Goal: Task Accomplishment & Management: Manage account settings

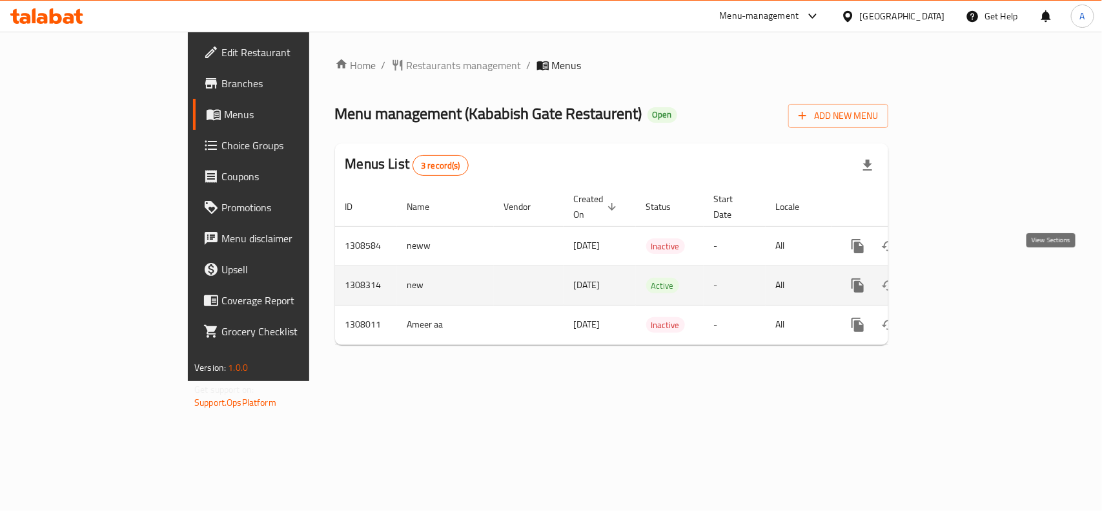
click at [959, 278] on icon "enhanced table" at bounding box center [950, 285] width 15 height 15
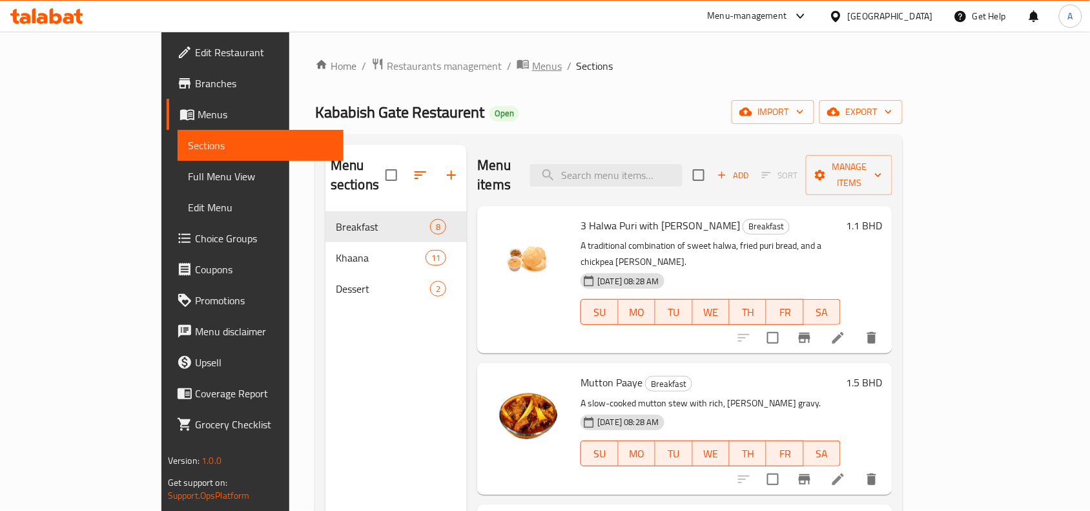
click at [532, 69] on span "Menus" at bounding box center [547, 65] width 30 height 15
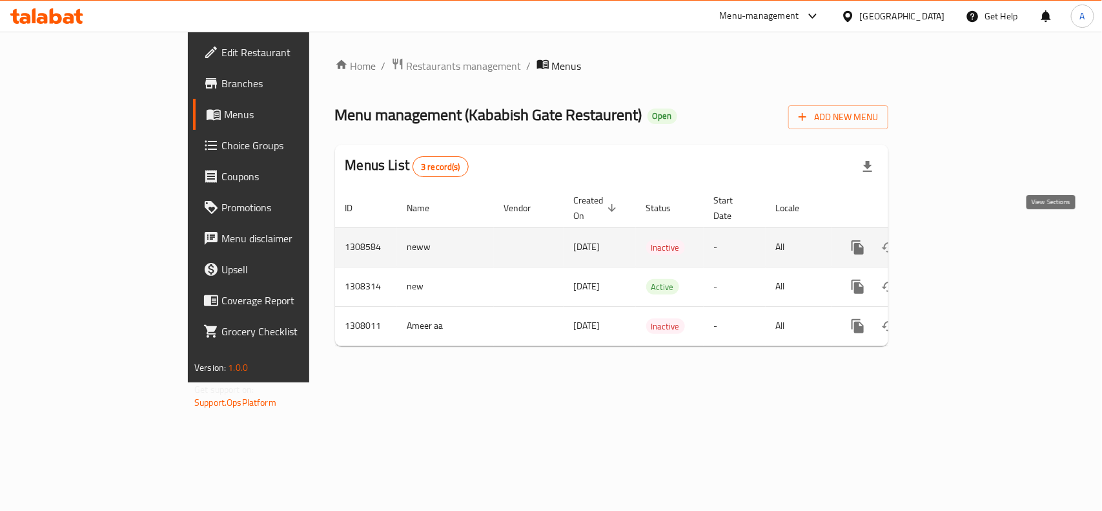
click at [959, 239] on icon "enhanced table" at bounding box center [950, 246] width 15 height 15
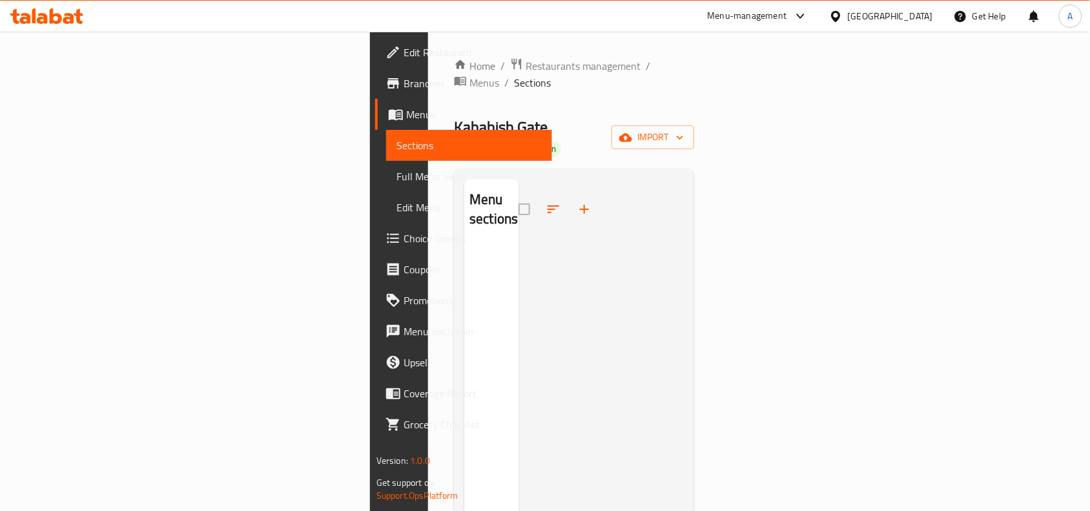
click at [454, 75] on div "Home / Restaurants management / Menus / Sections Kababish Gate Restaurent Open …" at bounding box center [574, 378] width 240 height 642
click at [469, 75] on span "Menus" at bounding box center [484, 82] width 30 height 15
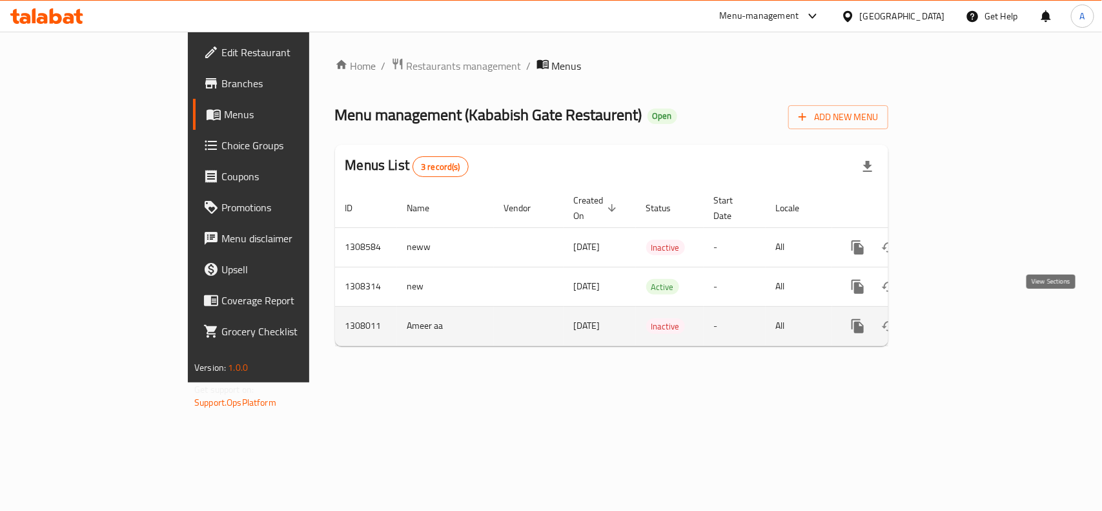
click at [959, 318] on icon "enhanced table" at bounding box center [950, 325] width 15 height 15
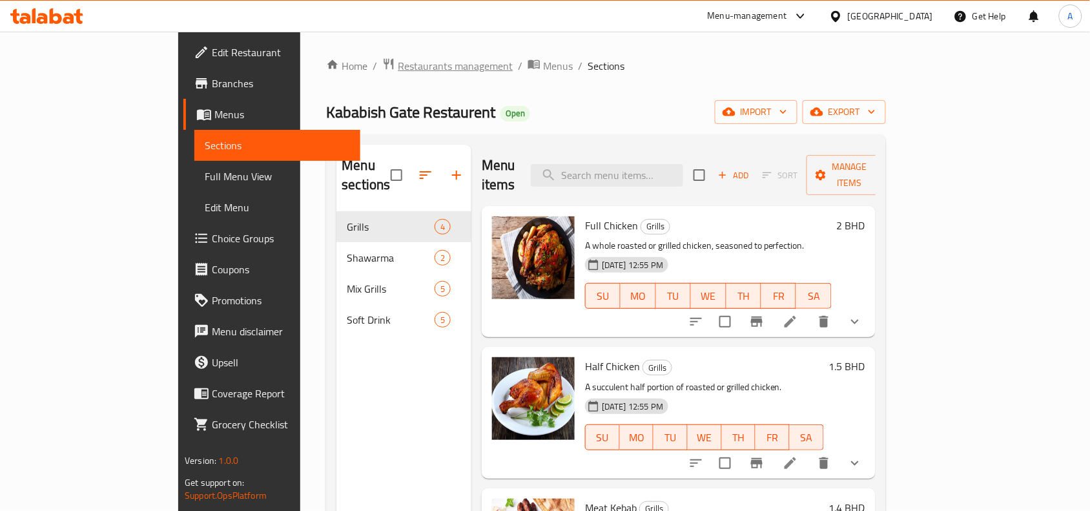
click at [398, 62] on span "Restaurants management" at bounding box center [455, 65] width 115 height 15
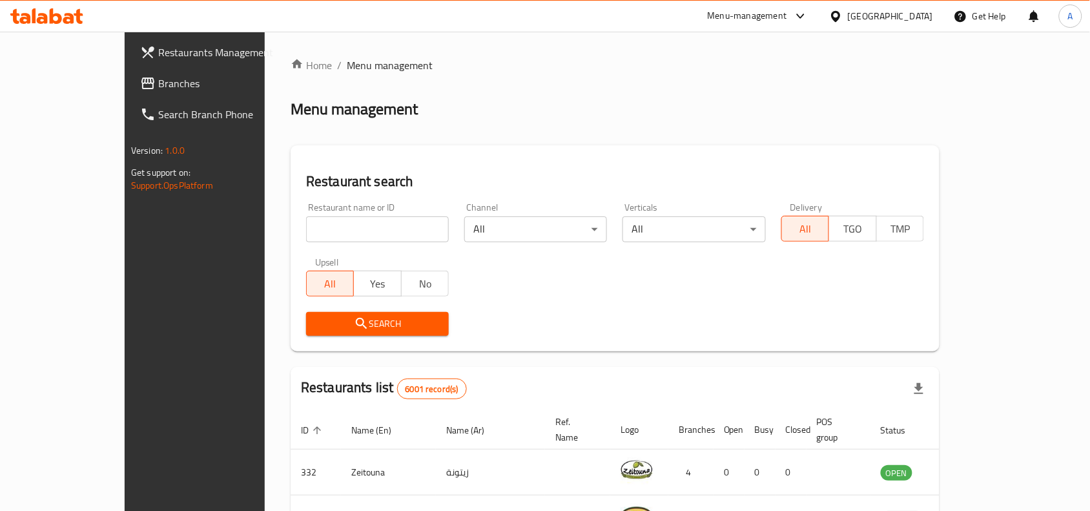
click at [158, 89] on span "Branches" at bounding box center [227, 83] width 138 height 15
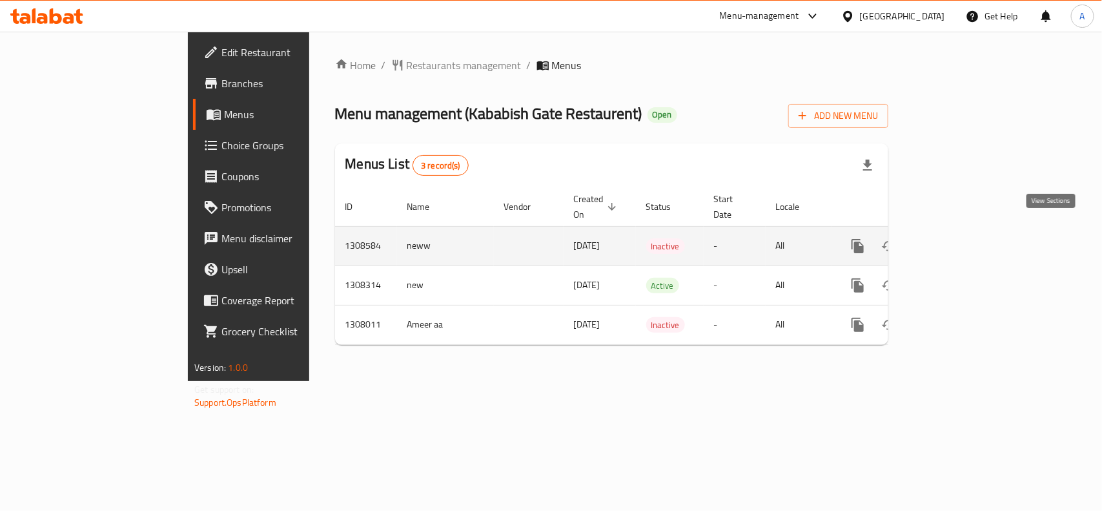
click at [959, 238] on icon "enhanced table" at bounding box center [950, 245] width 15 height 15
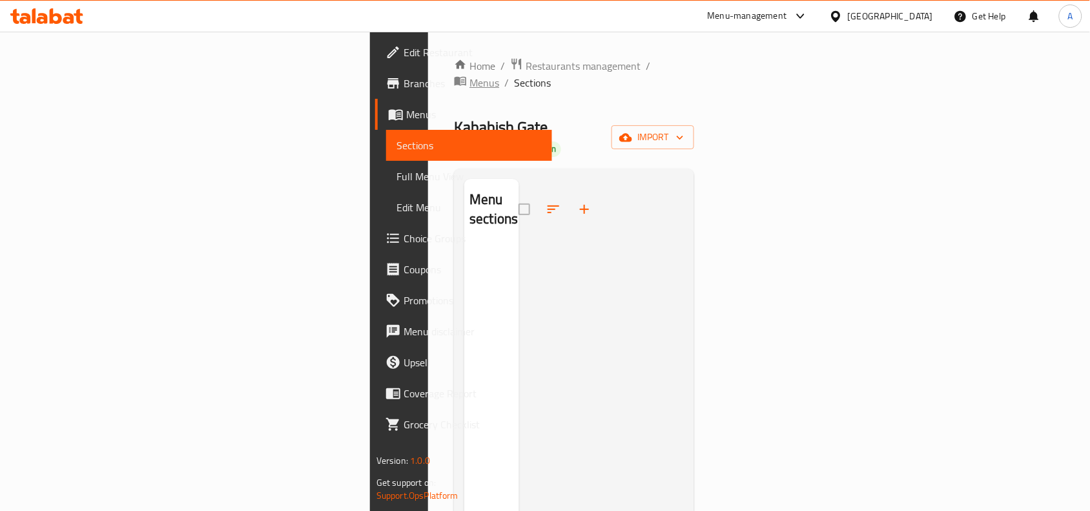
click at [469, 75] on span "Menus" at bounding box center [484, 82] width 30 height 15
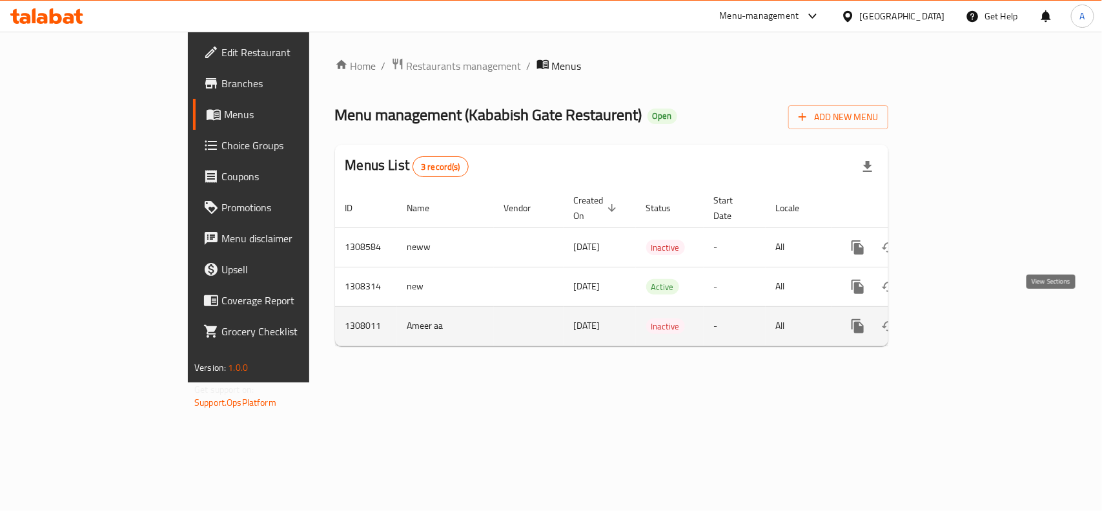
click at [957, 320] on icon "enhanced table" at bounding box center [951, 326] width 12 height 12
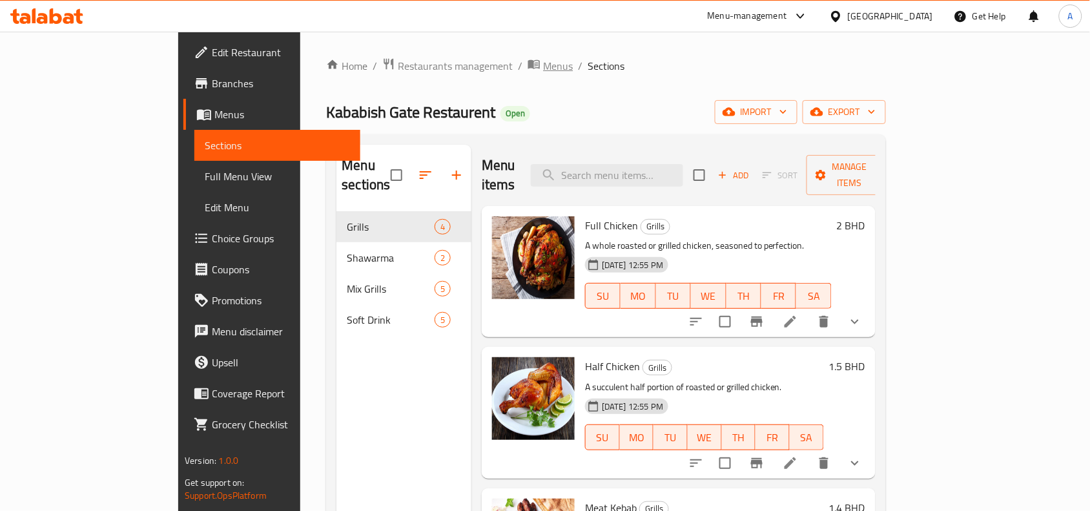
click at [543, 65] on span "Menus" at bounding box center [558, 65] width 30 height 15
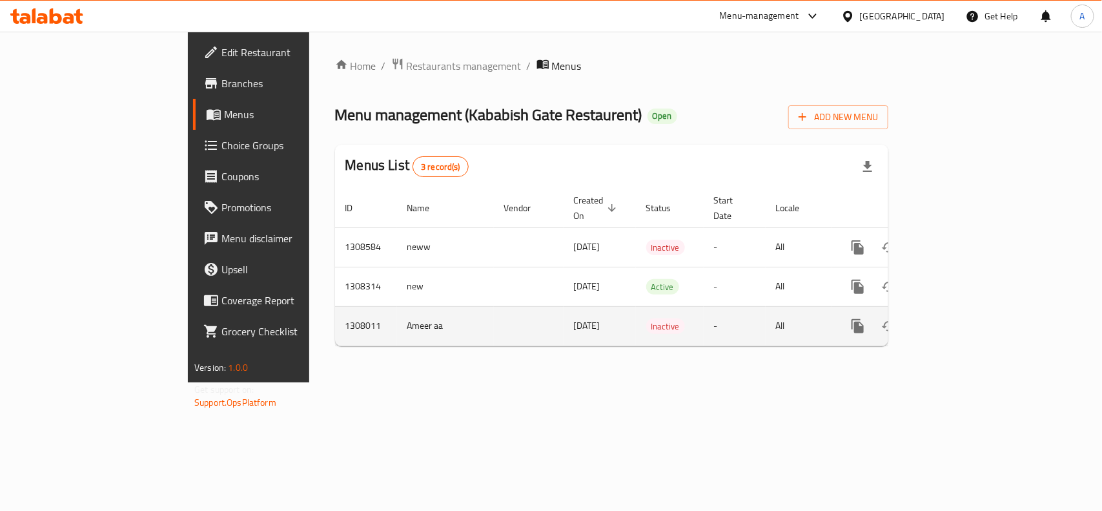
click at [959, 318] on icon "enhanced table" at bounding box center [950, 325] width 15 height 15
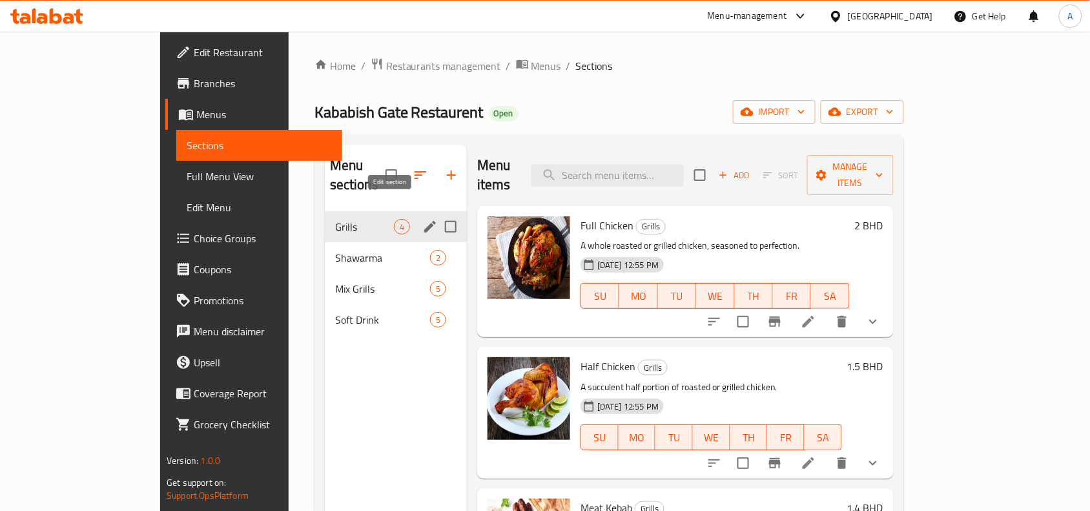
click at [422, 219] on icon "edit" at bounding box center [429, 226] width 15 height 15
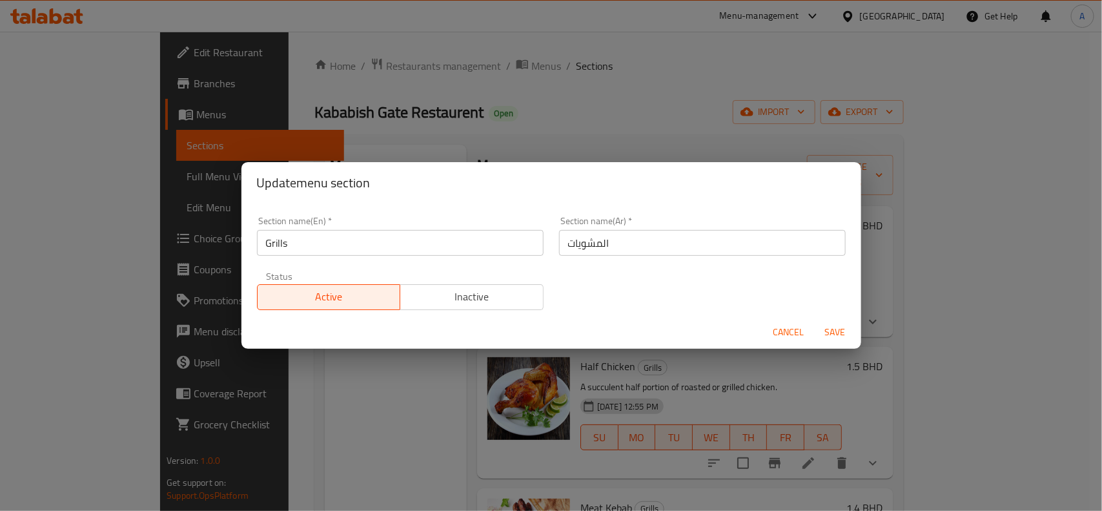
click at [780, 329] on span "Cancel" at bounding box center [788, 332] width 31 height 16
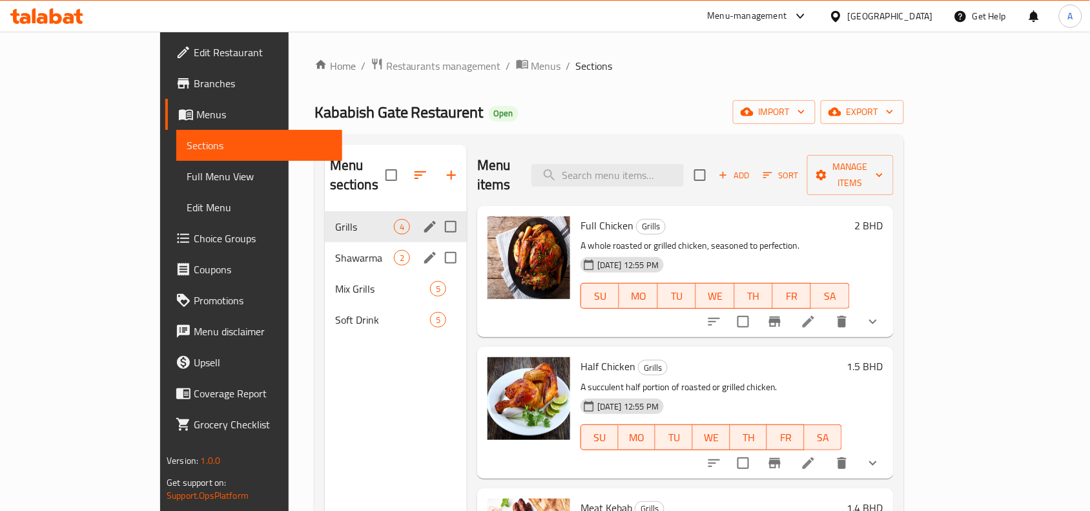
click at [325, 247] on div "Shawarma 2" at bounding box center [396, 257] width 142 height 31
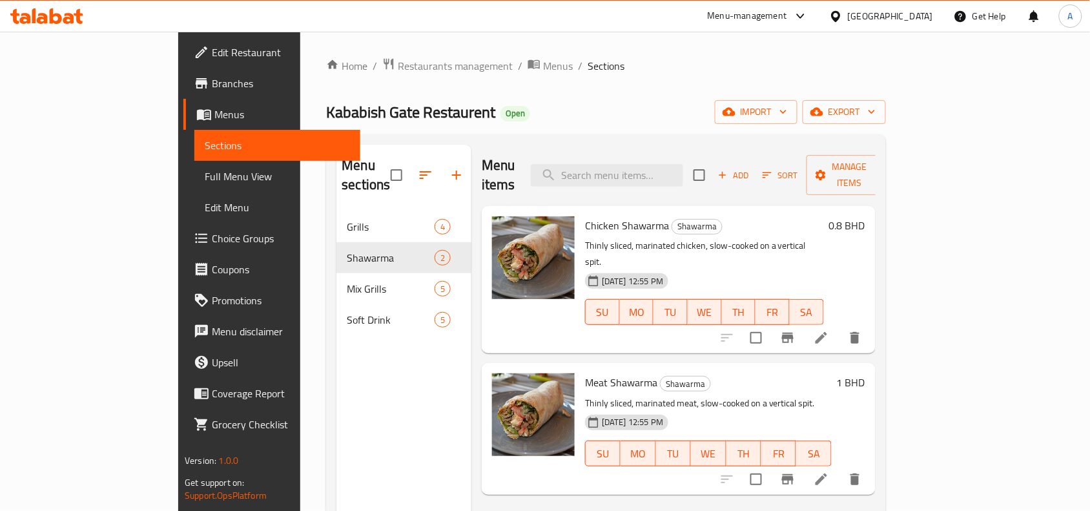
click at [927, 14] on div "Bahrain" at bounding box center [890, 16] width 85 height 14
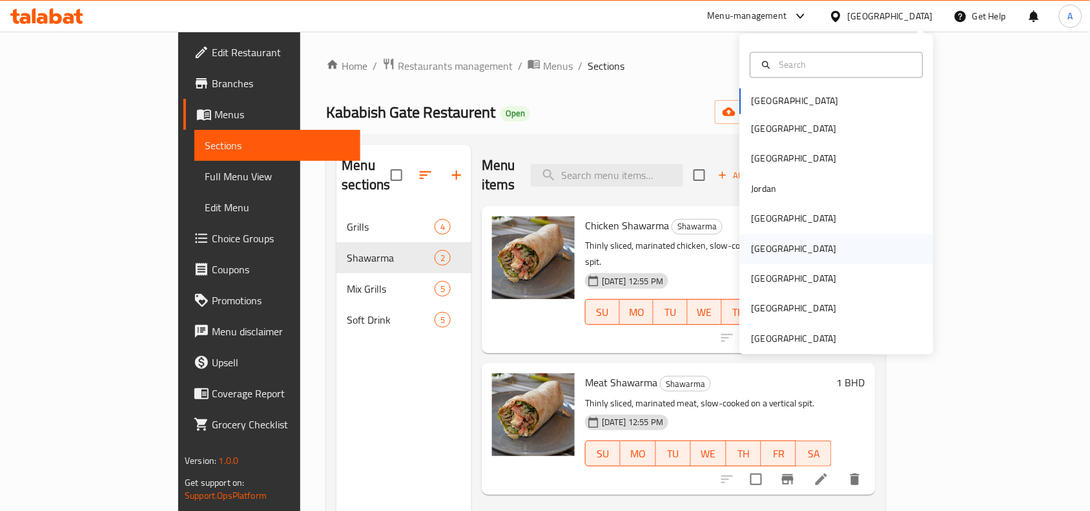
click at [762, 246] on div "Oman" at bounding box center [794, 249] width 106 height 30
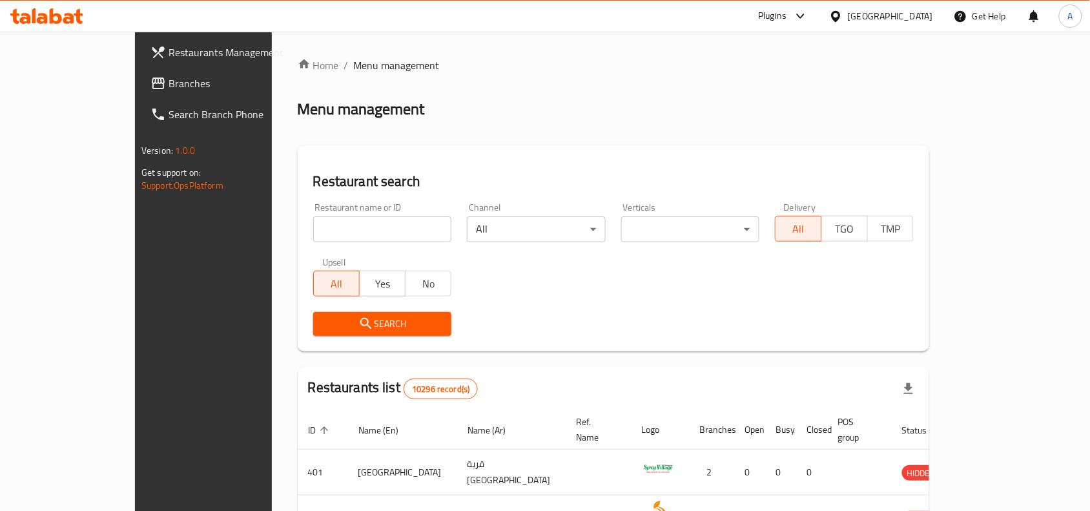
click at [168, 88] on span "Branches" at bounding box center [237, 83] width 138 height 15
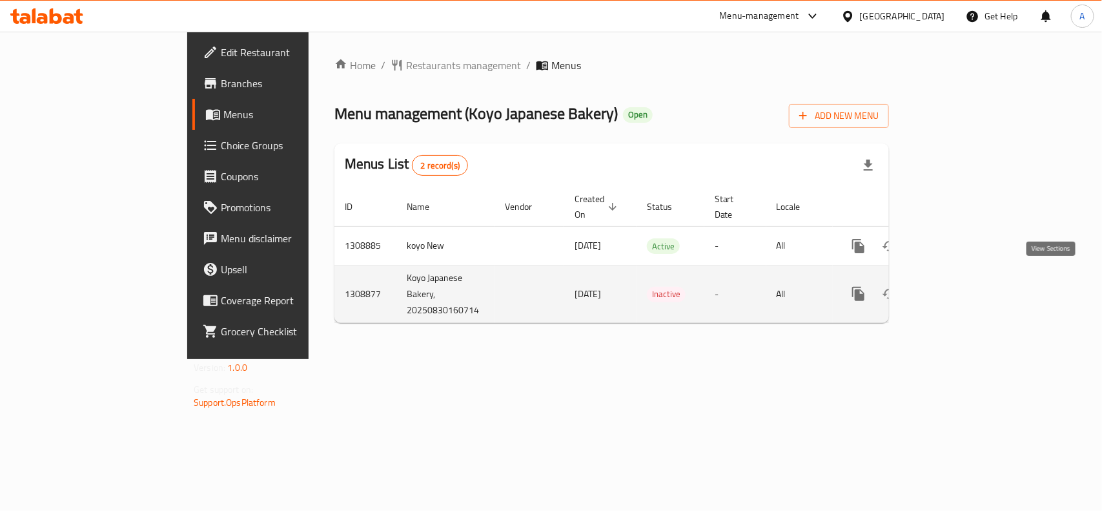
click at [957, 288] on icon "enhanced table" at bounding box center [952, 294] width 12 height 12
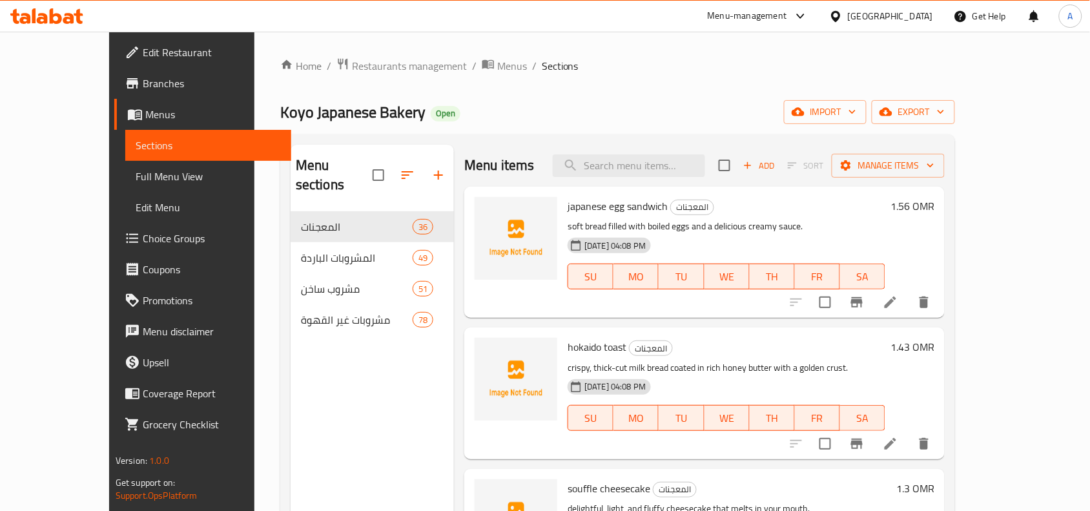
click at [842, 17] on icon at bounding box center [836, 17] width 14 height 14
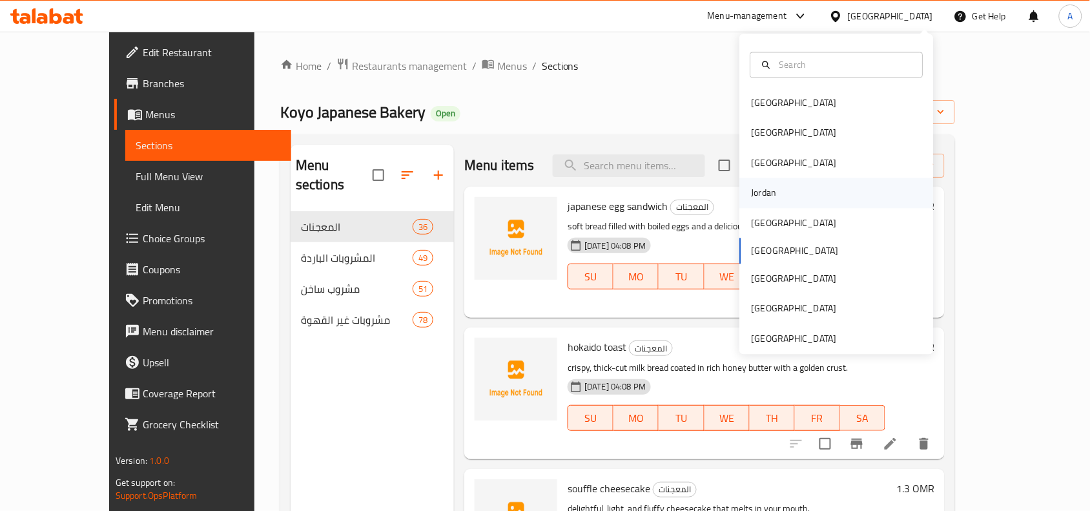
click at [756, 189] on div "Jordan" at bounding box center [763, 193] width 25 height 14
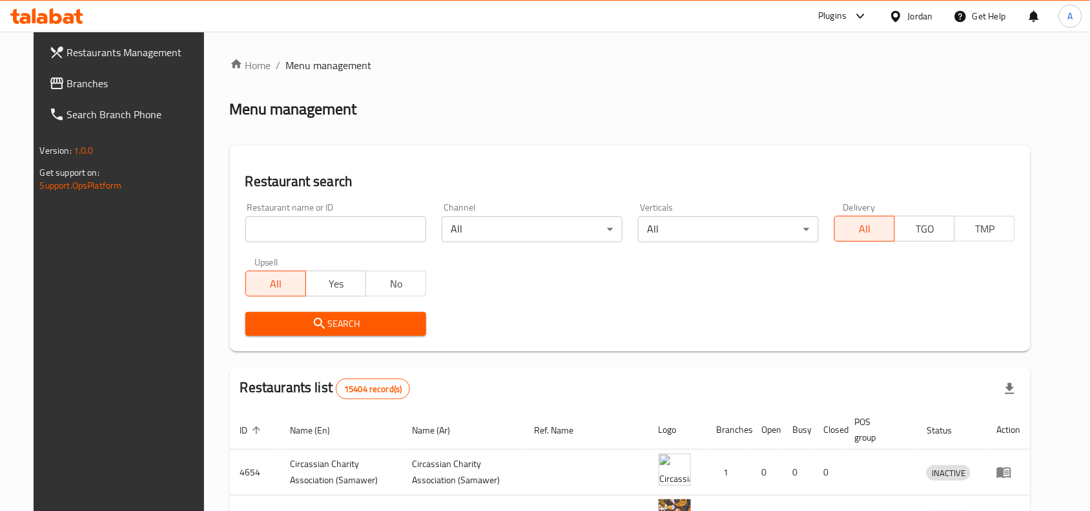
click at [67, 88] on span "Branches" at bounding box center [136, 83] width 138 height 15
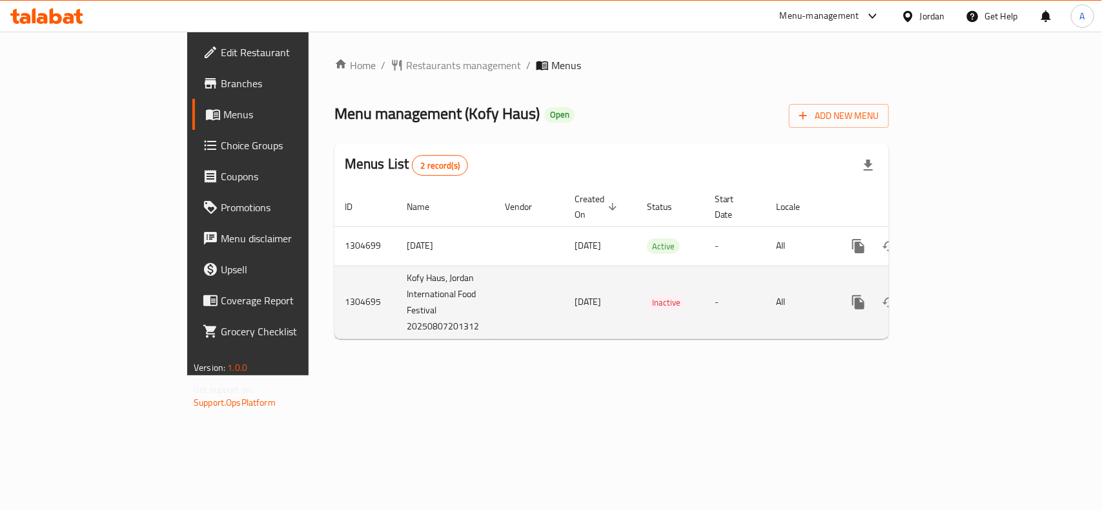
click at [959, 294] on icon "enhanced table" at bounding box center [951, 301] width 15 height 15
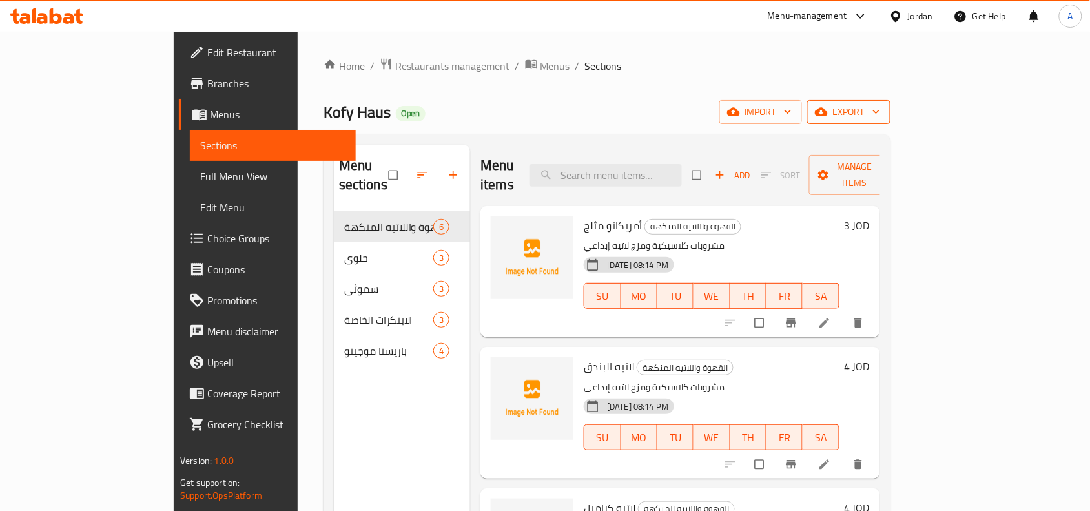
click at [890, 121] on button "export" at bounding box center [848, 112] width 83 height 24
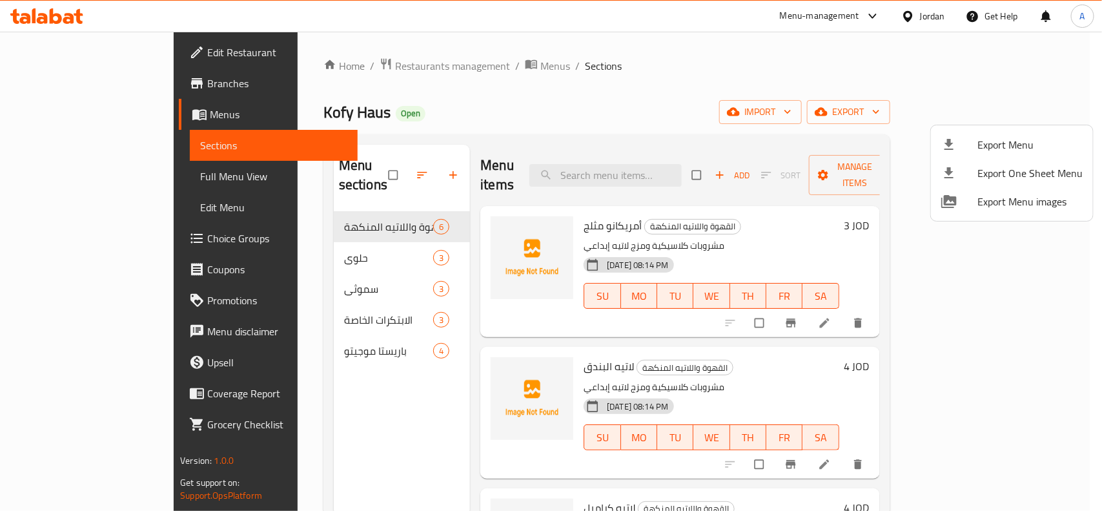
drag, startPoint x: 591, startPoint y: 121, endPoint x: 618, endPoint y: 121, distance: 27.1
click at [592, 121] on div at bounding box center [551, 255] width 1102 height 511
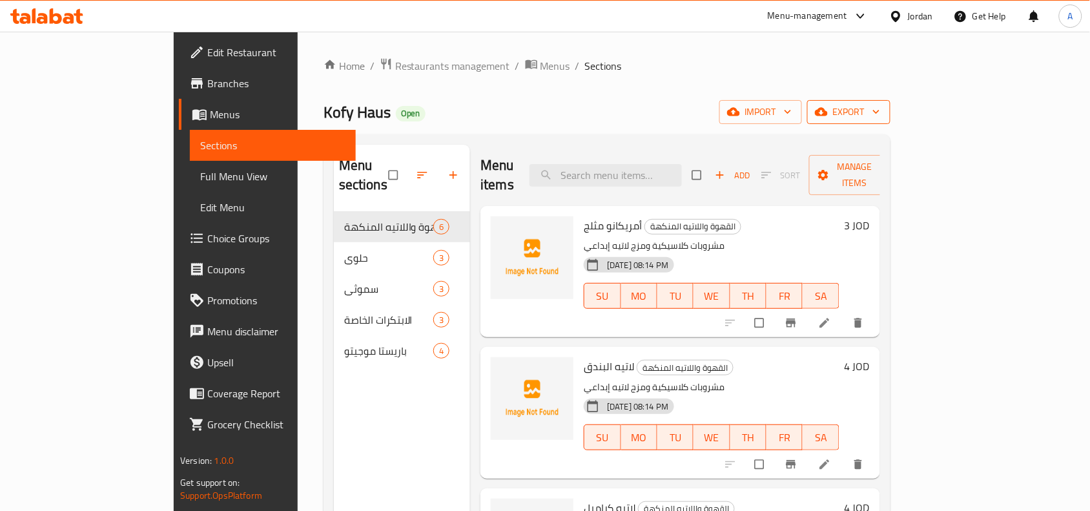
click at [880, 110] on span "export" at bounding box center [848, 112] width 63 height 16
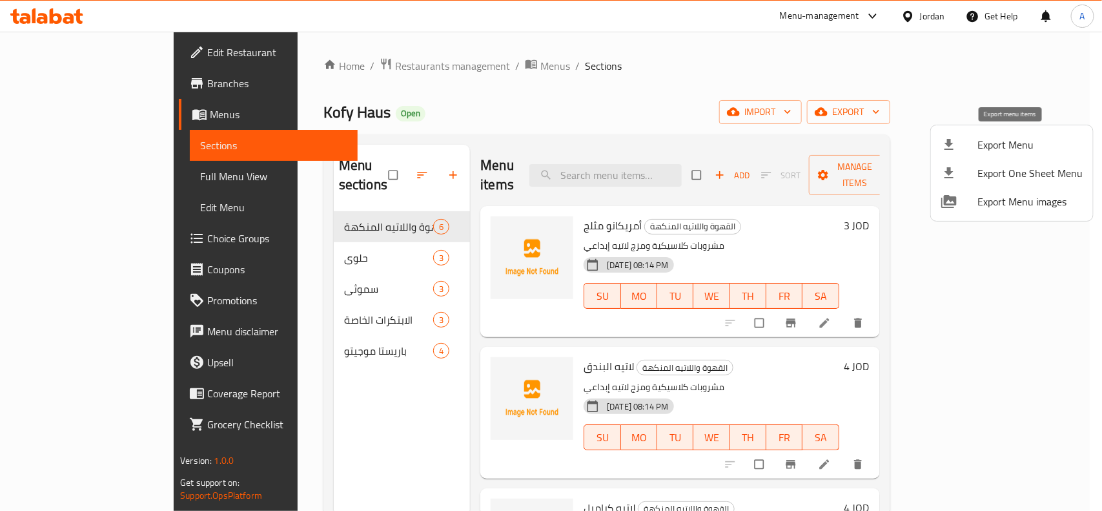
click at [980, 152] on span "Export Menu" at bounding box center [1029, 144] width 105 height 15
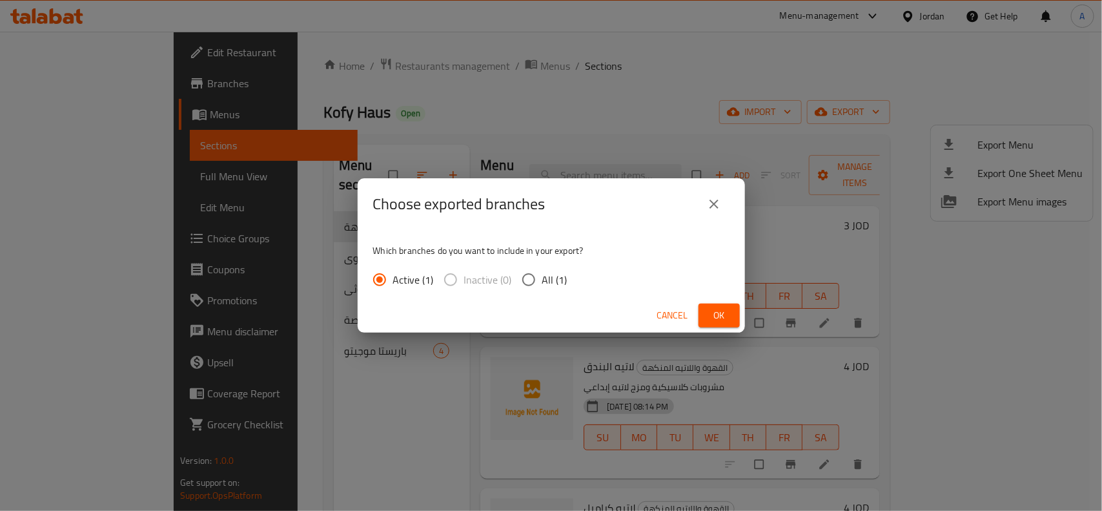
click at [527, 285] on input "All (1)" at bounding box center [528, 279] width 27 height 27
radio input "true"
click at [721, 305] on button "Ok" at bounding box center [718, 315] width 41 height 24
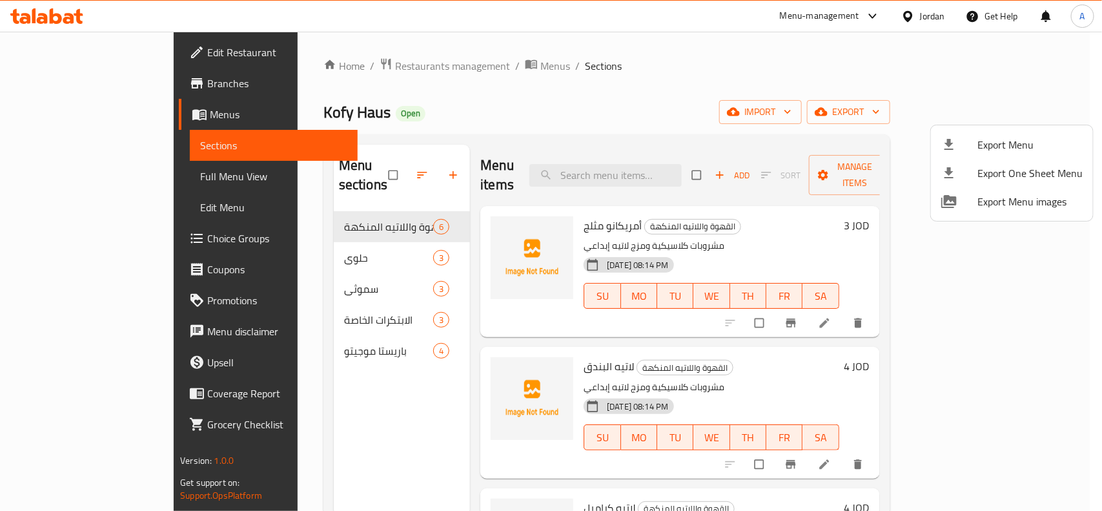
click at [66, 88] on div at bounding box center [551, 255] width 1102 height 511
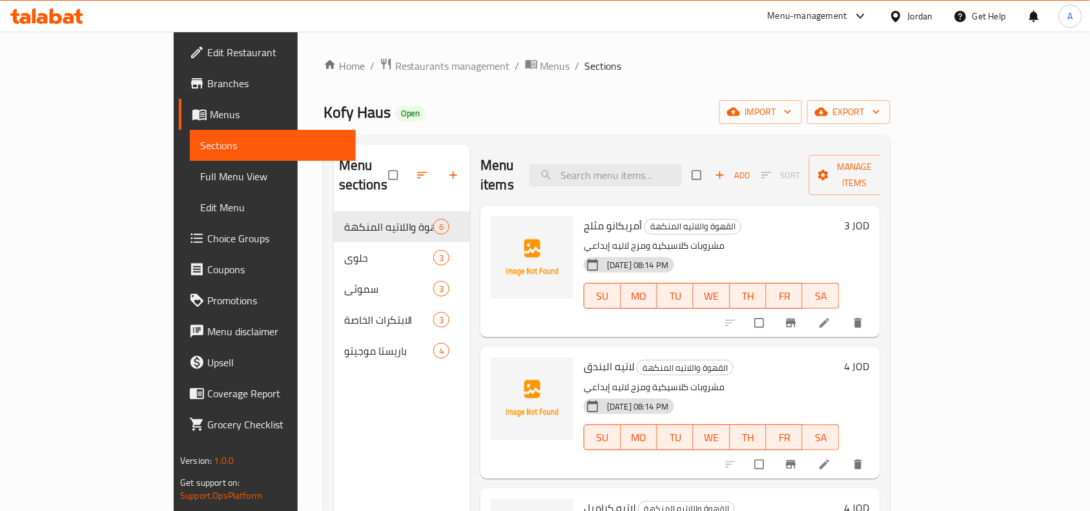
click at [207, 87] on span "Branches" at bounding box center [276, 83] width 138 height 15
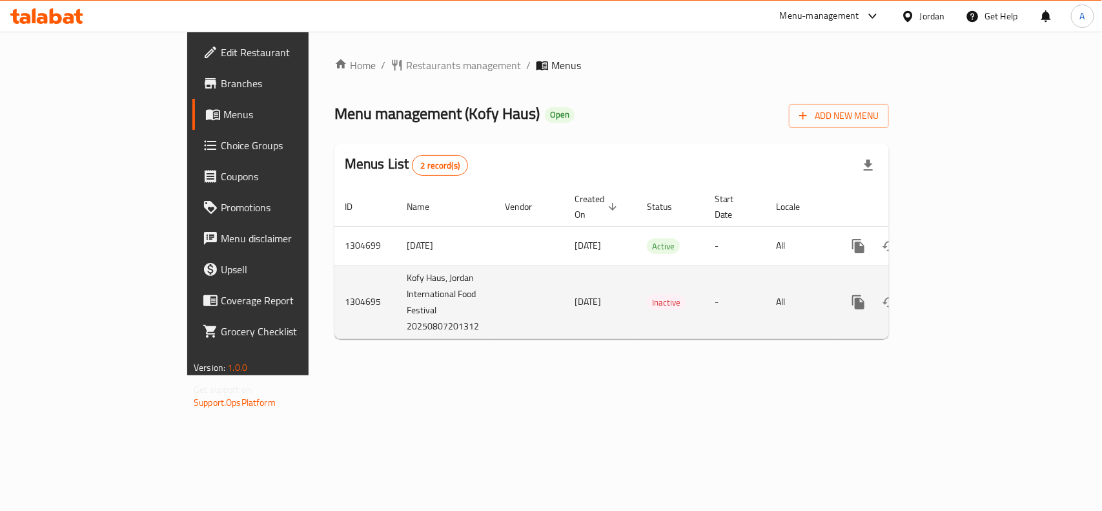
click at [959, 294] on icon "enhanced table" at bounding box center [951, 301] width 15 height 15
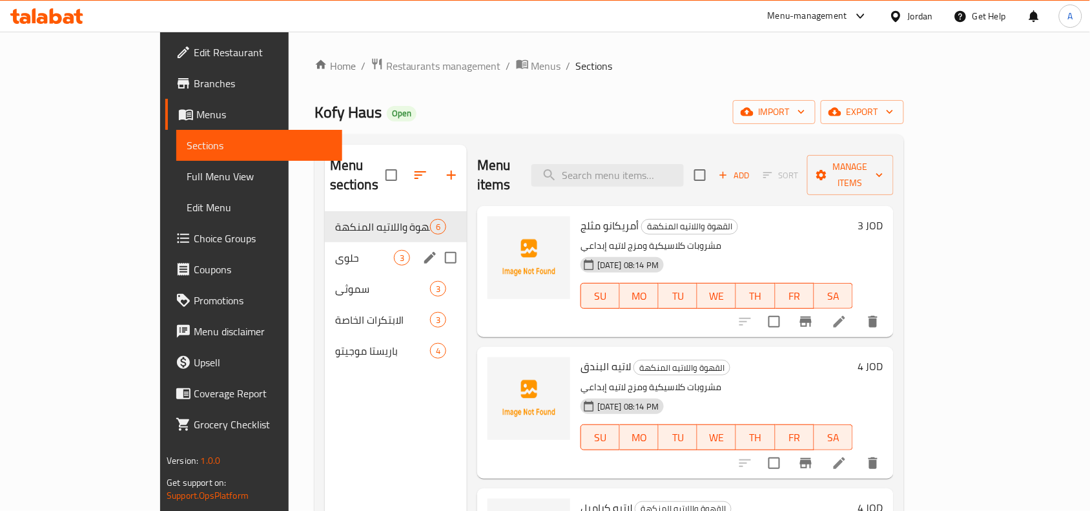
click at [325, 242] on div "حلوى 3" at bounding box center [396, 257] width 142 height 31
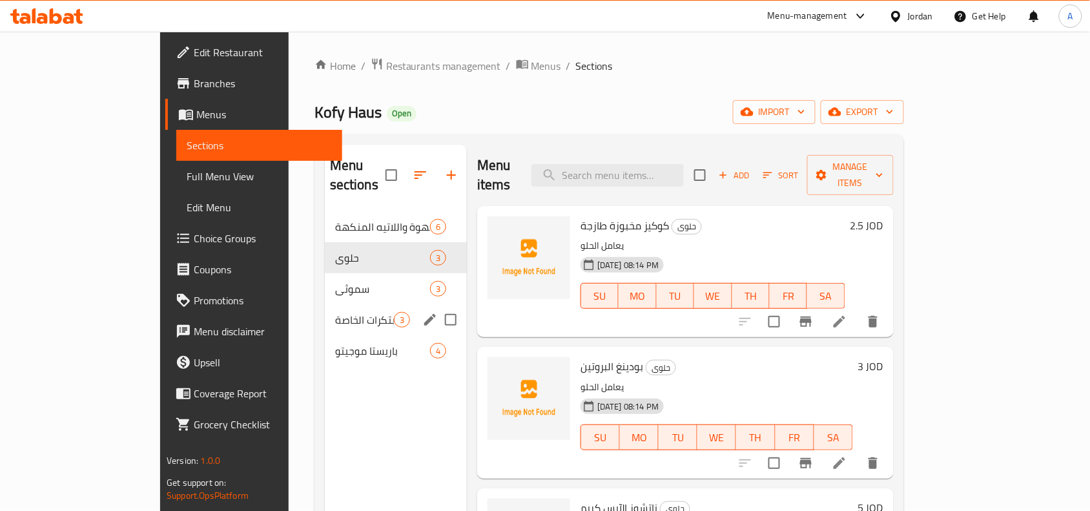
click at [350, 304] on div "الابتكرات الخاصة 3" at bounding box center [396, 319] width 142 height 31
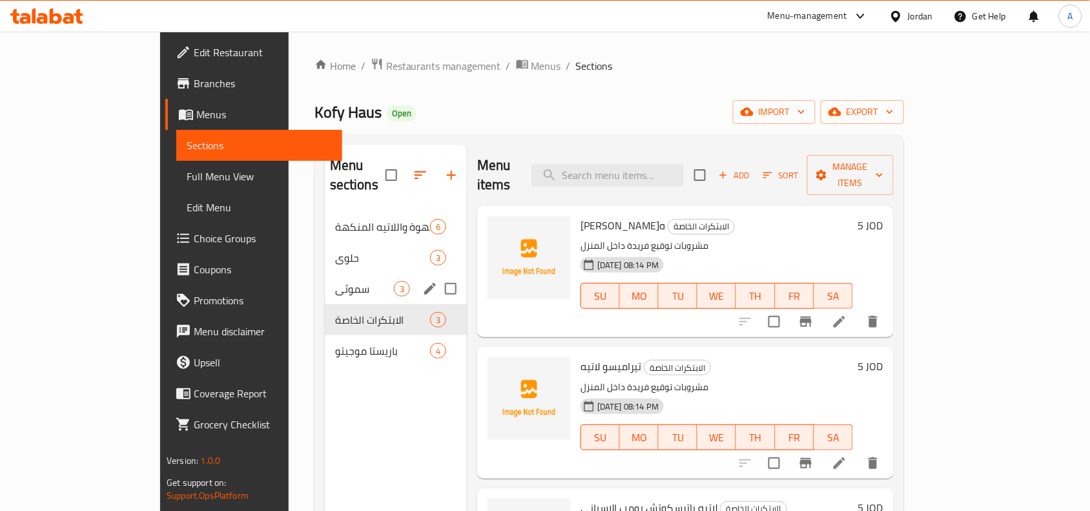
click at [347, 281] on span "سموثي" at bounding box center [364, 288] width 59 height 15
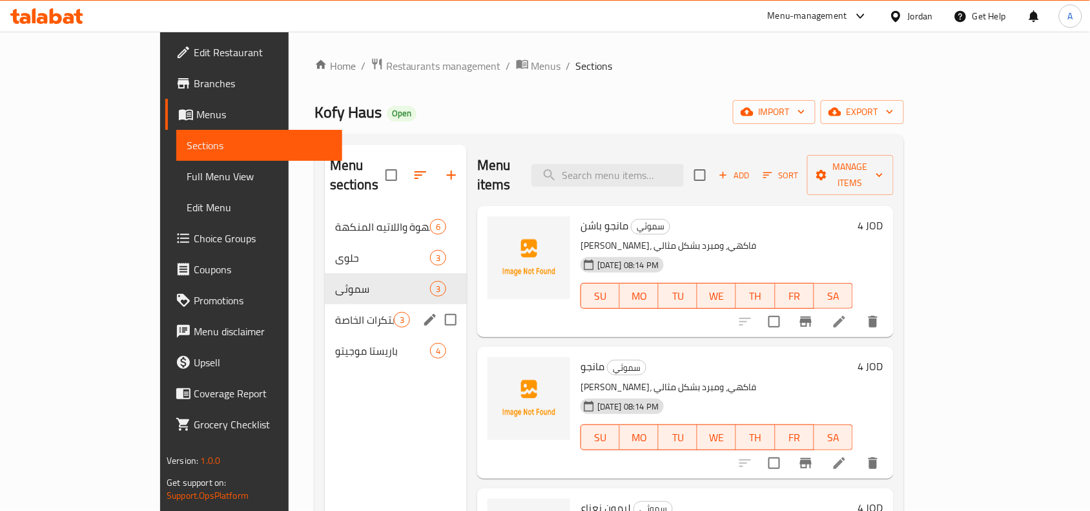
click at [325, 304] on div "الابتكرات الخاصة 3" at bounding box center [396, 319] width 142 height 31
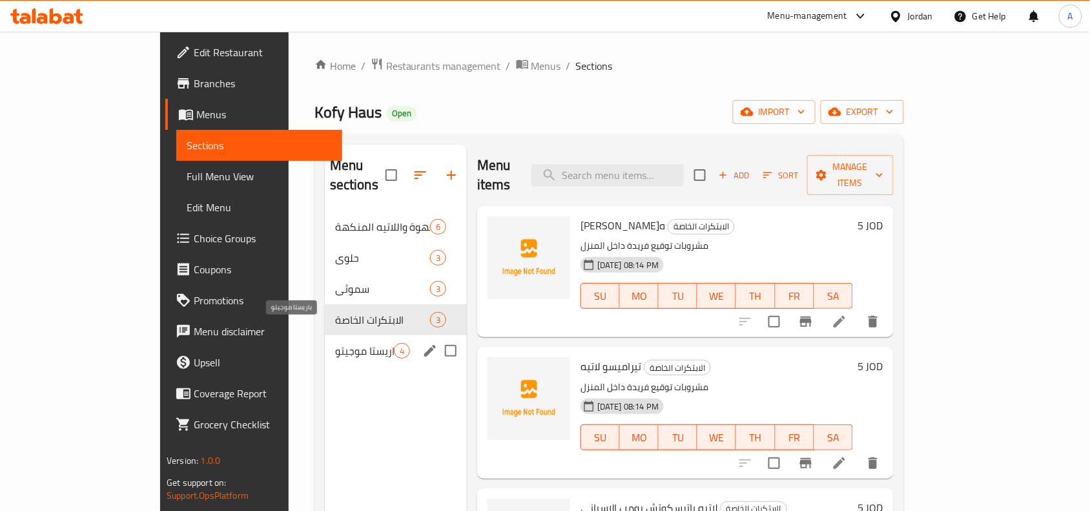
click at [335, 343] on span "باريستا موجيتو" at bounding box center [364, 350] width 59 height 15
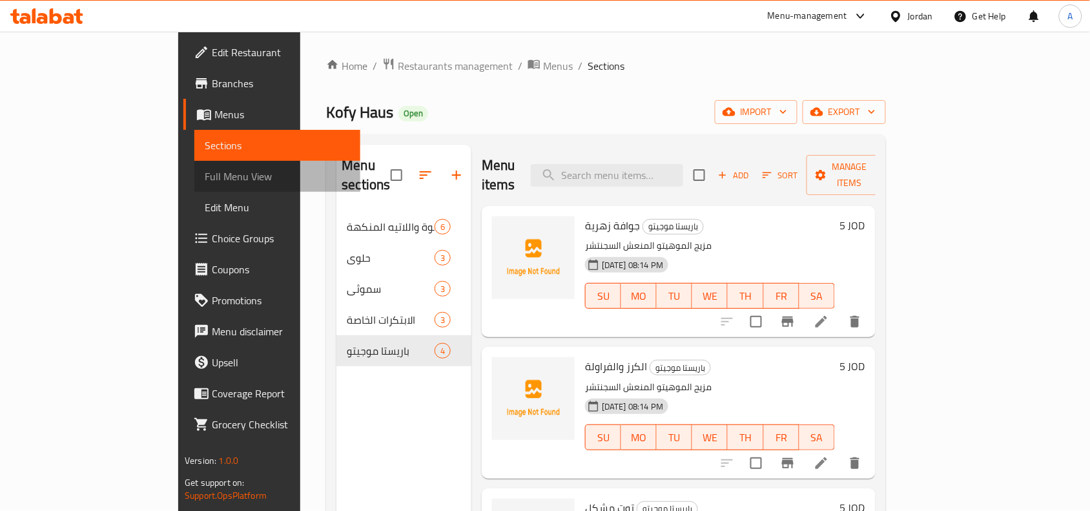
click at [205, 179] on span "Full Menu View" at bounding box center [277, 175] width 145 height 15
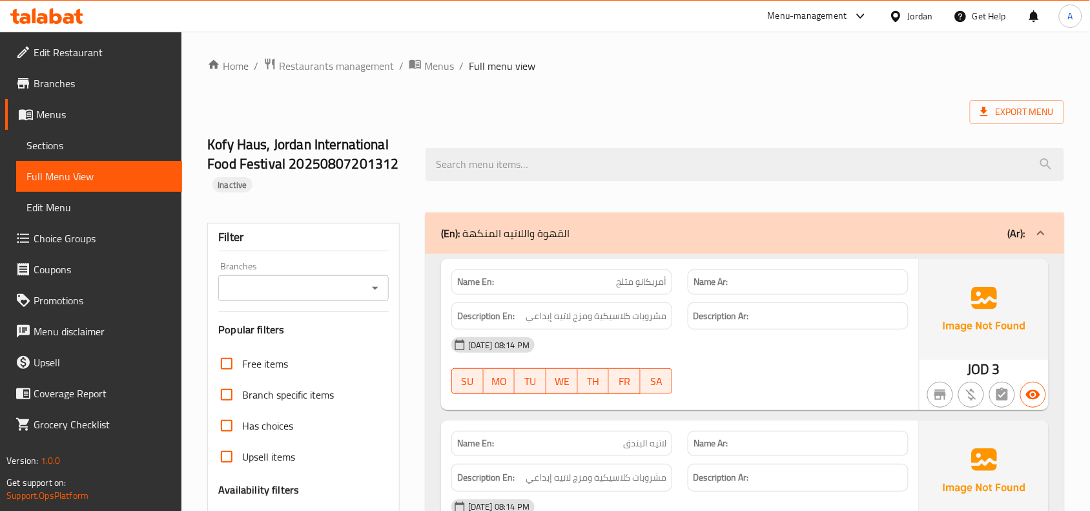
click at [378, 291] on icon "Open" at bounding box center [374, 287] width 15 height 15
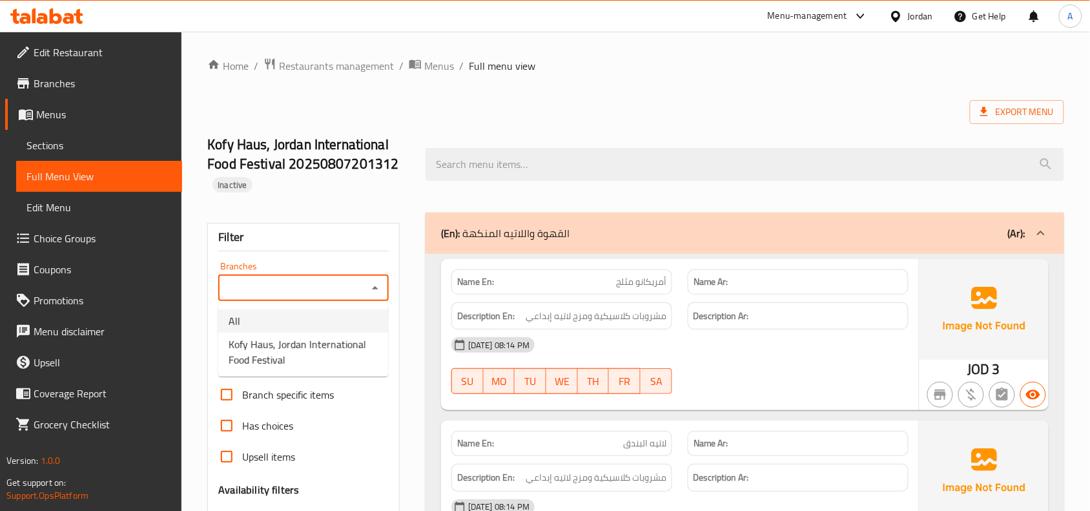
click at [309, 353] on span "Kofy Haus, Jordan International Food Festival" at bounding box center [303, 351] width 149 height 31
type input "Kofy Haus, Jordan International Food Festival"
click at [349, 68] on span "Restaurants management" at bounding box center [336, 65] width 115 height 15
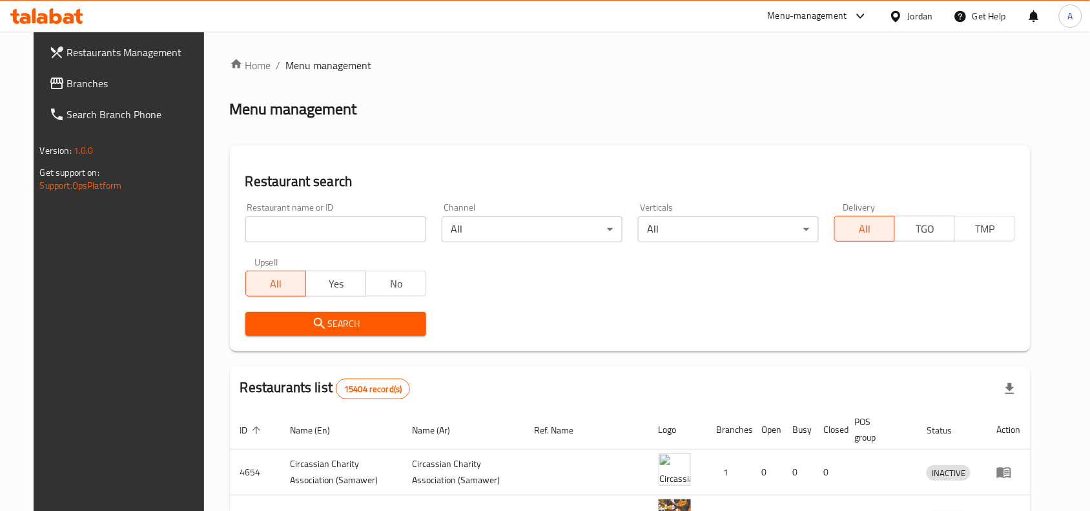
click at [39, 95] on link "Branches" at bounding box center [127, 83] width 177 height 31
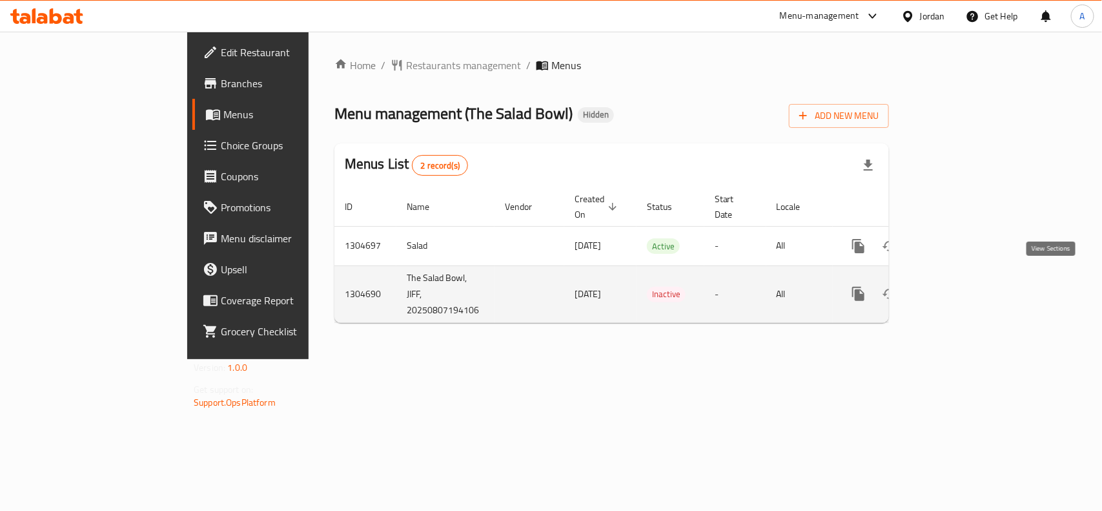
click at [959, 286] on icon "enhanced table" at bounding box center [951, 293] width 15 height 15
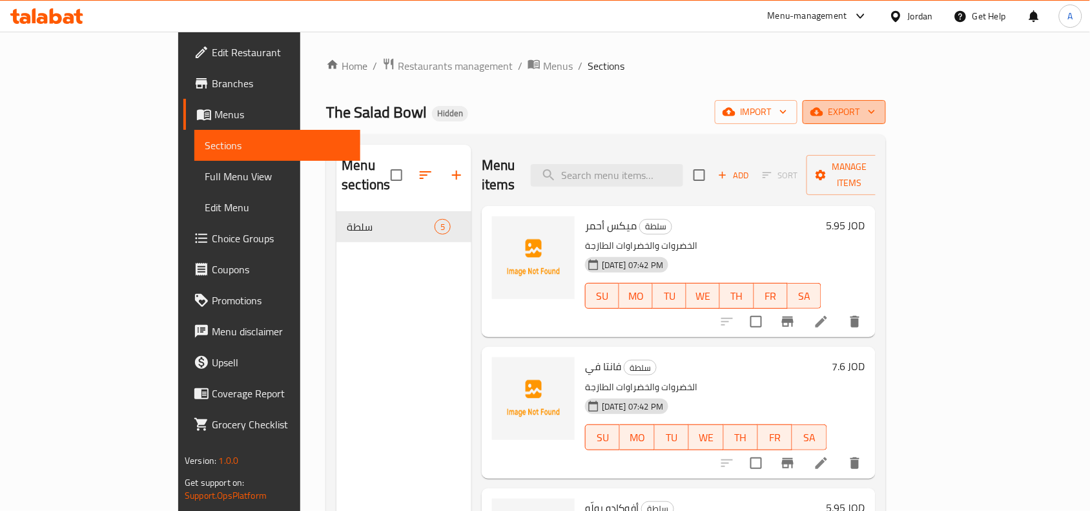
click at [875, 114] on span "export" at bounding box center [844, 112] width 63 height 16
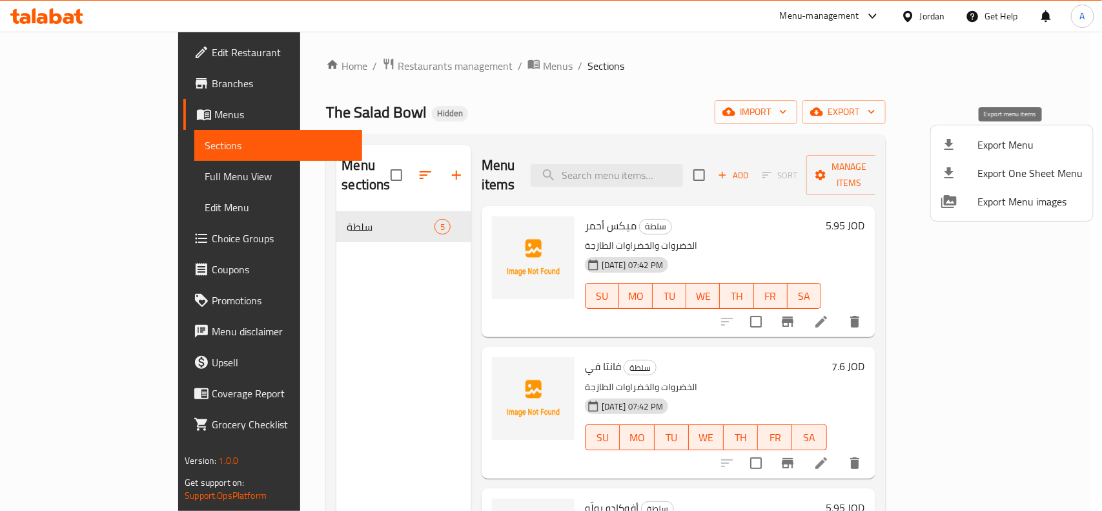
click at [991, 150] on span "Export Menu" at bounding box center [1029, 144] width 105 height 15
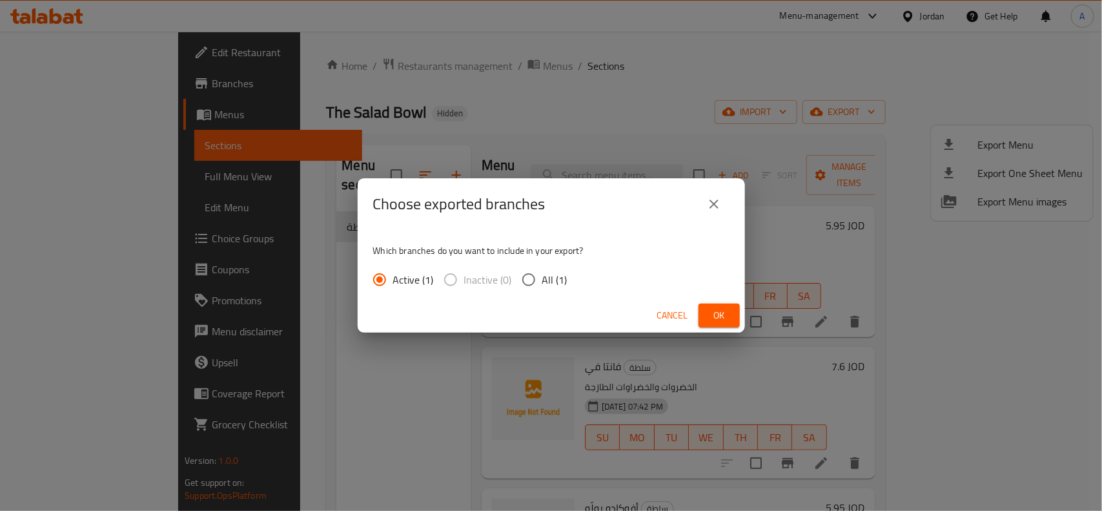
click at [537, 281] on input "All (1)" at bounding box center [528, 279] width 27 height 27
radio input "true"
click at [724, 314] on span "Ok" at bounding box center [719, 315] width 21 height 16
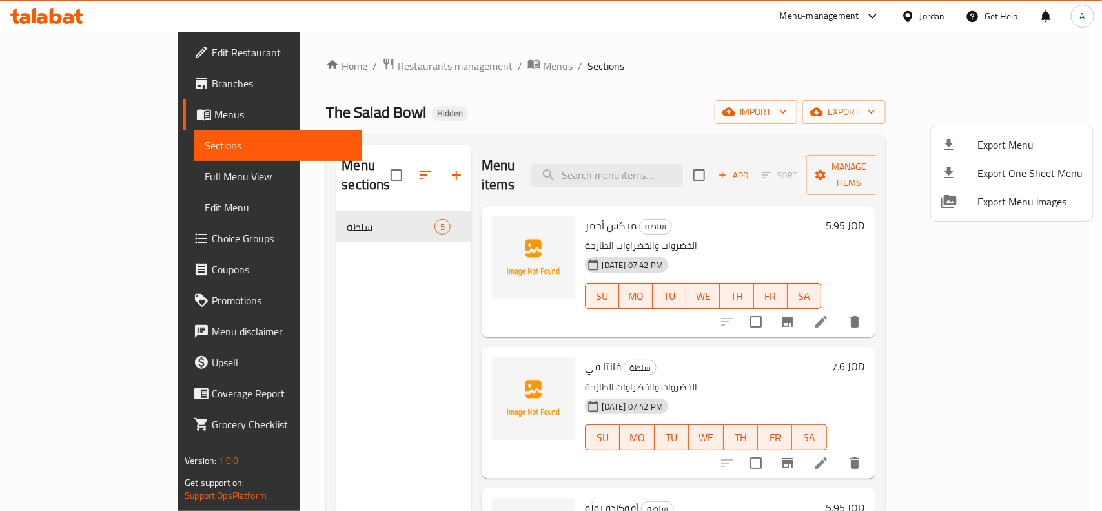
click at [66, 172] on div at bounding box center [551, 255] width 1102 height 511
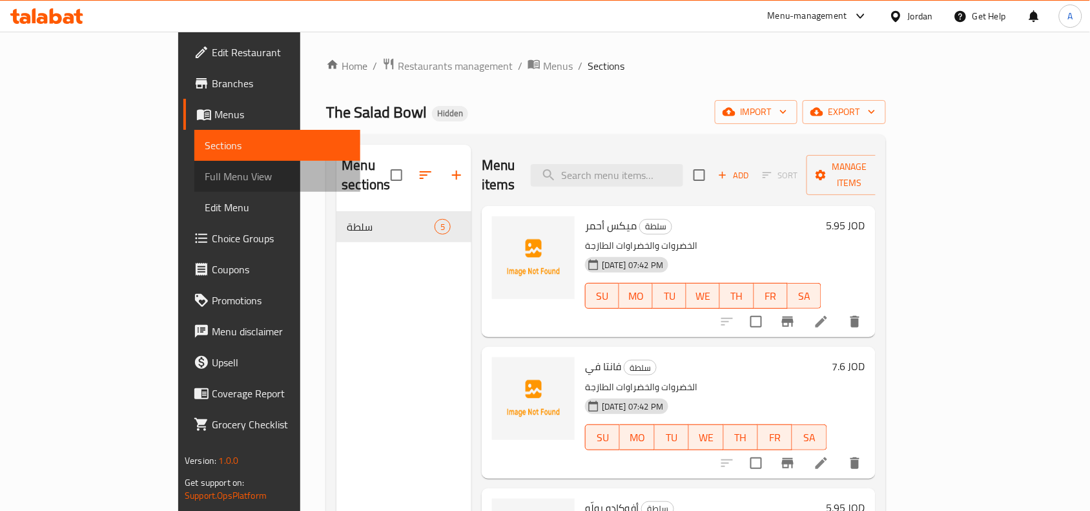
click at [205, 172] on span "Full Menu View" at bounding box center [277, 175] width 145 height 15
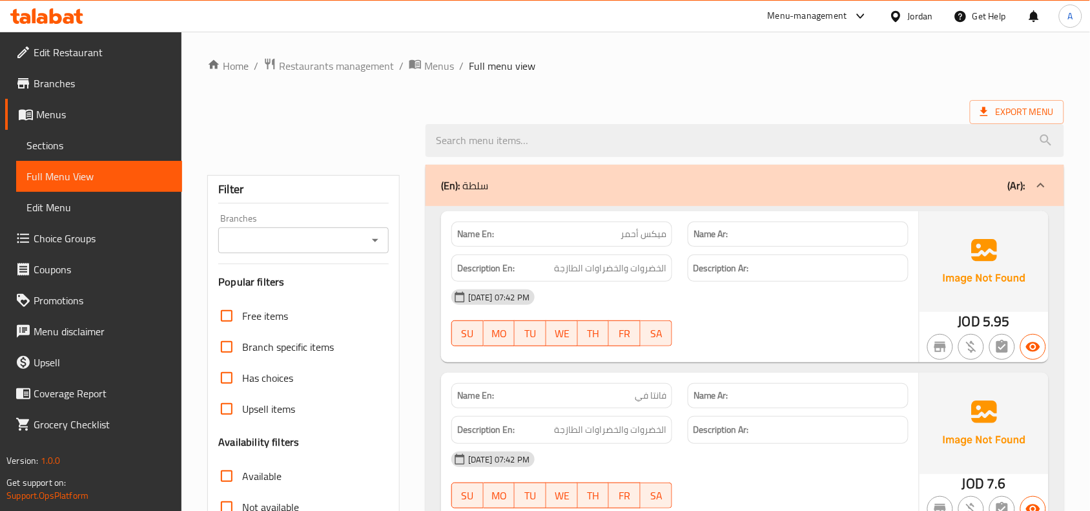
click at [68, 174] on span "Full Menu View" at bounding box center [98, 175] width 145 height 15
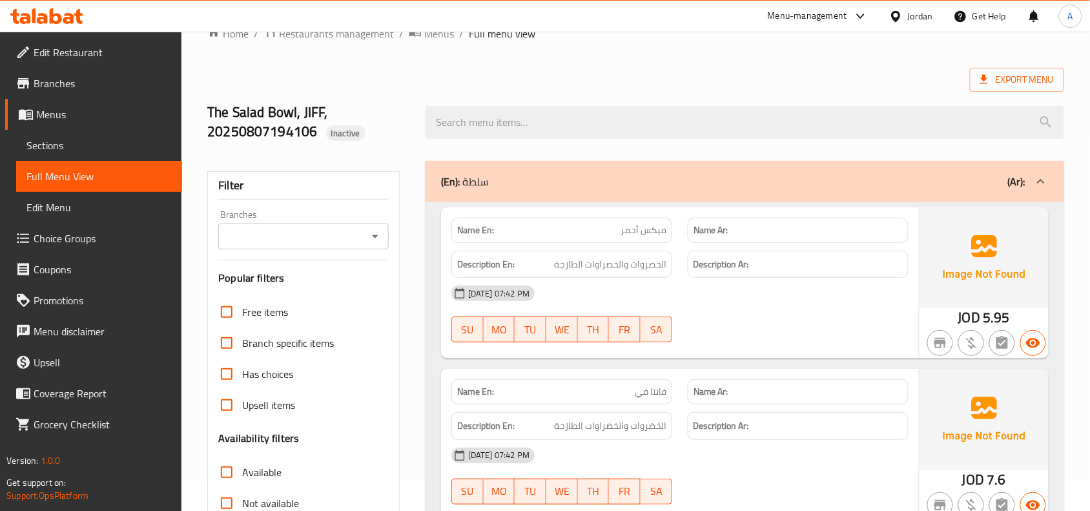
scroll to position [81, 0]
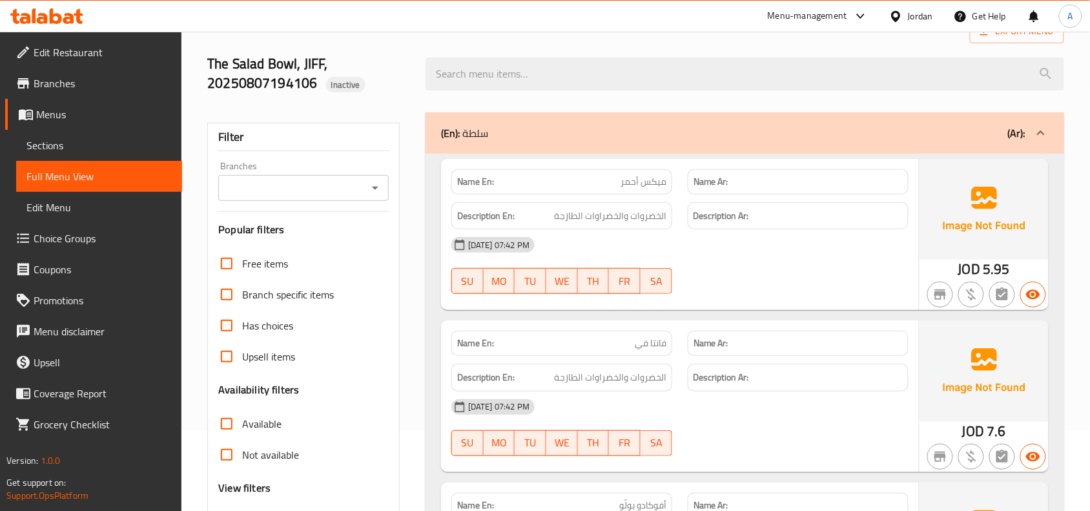
click at [376, 201] on div "Filter Branches Branches Popular filters Free items Branch specific items Has c…" at bounding box center [303, 361] width 192 height 477
click at [372, 194] on icon "Open" at bounding box center [374, 187] width 15 height 15
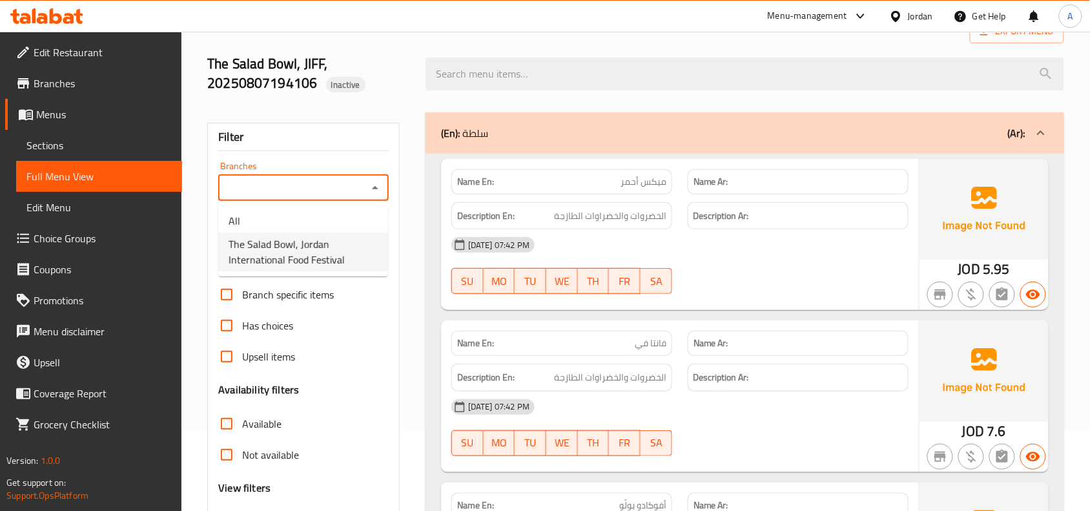
click at [321, 249] on span "The Salad Bowl, Jordan International Food Festival" at bounding box center [303, 251] width 149 height 31
type input "The Salad Bowl, Jordan International Food Festival"
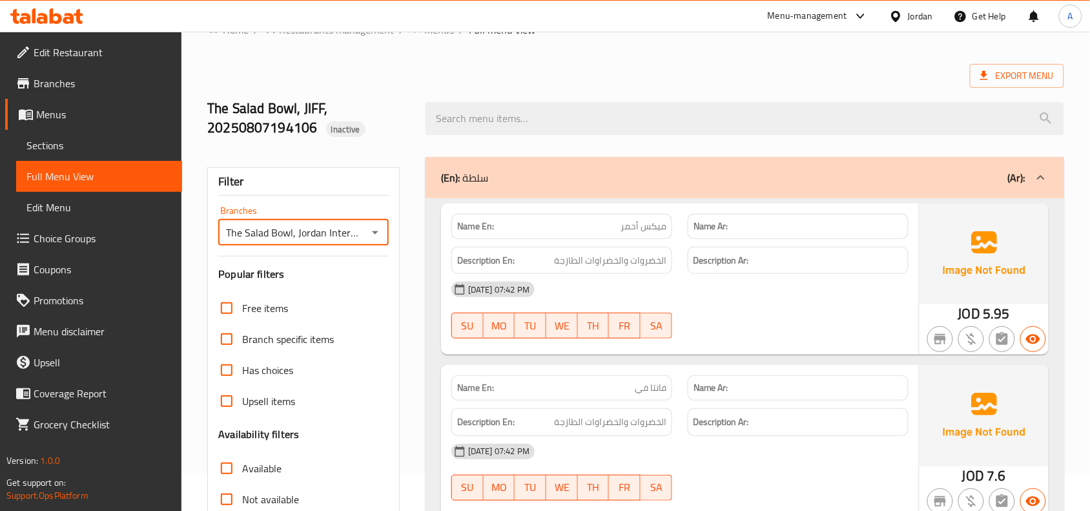
scroll to position [0, 0]
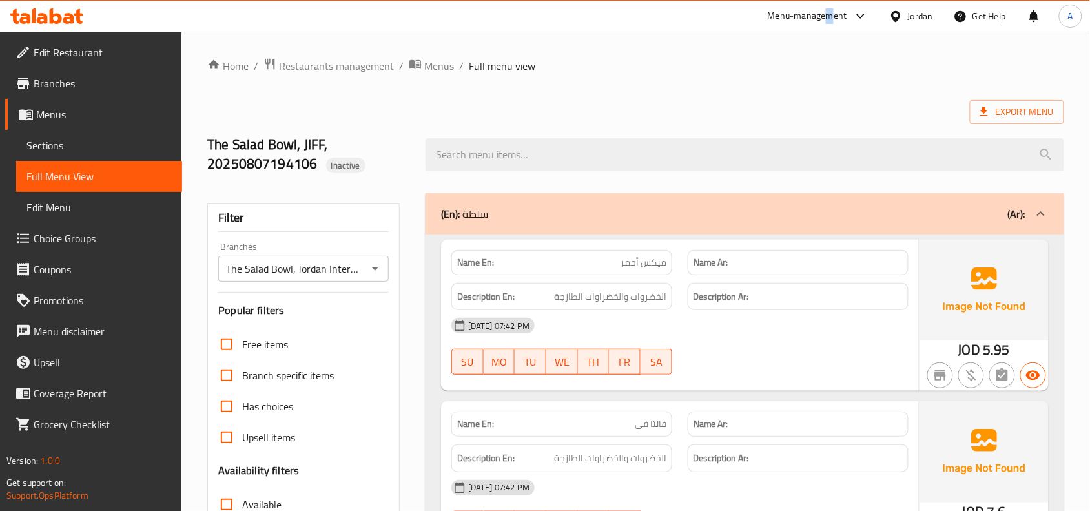
click at [828, 24] on div "Menu-management" at bounding box center [817, 16] width 121 height 31
click at [800, 8] on div "Menu-management" at bounding box center [807, 15] width 79 height 15
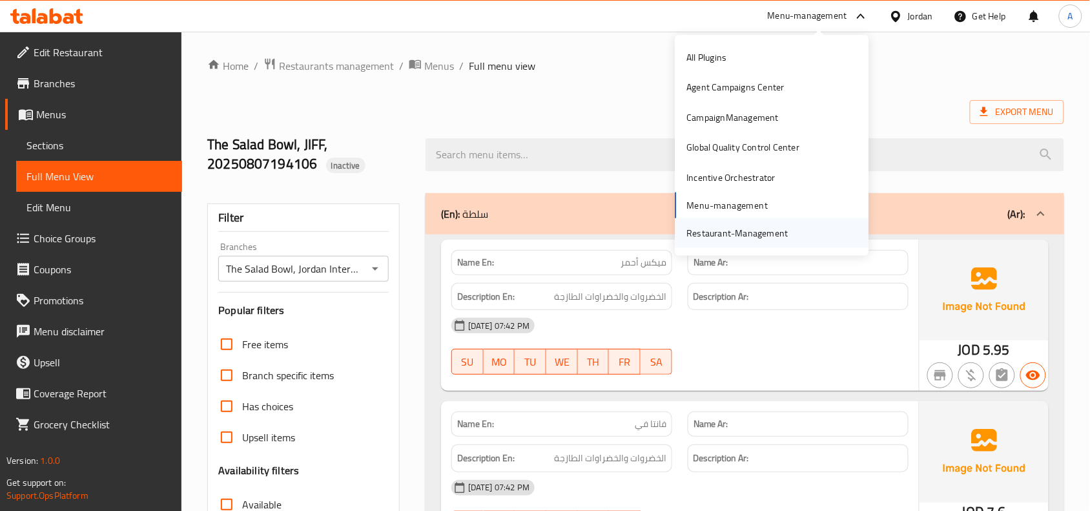
click at [731, 236] on div "Restaurant-Management" at bounding box center [737, 233] width 101 height 14
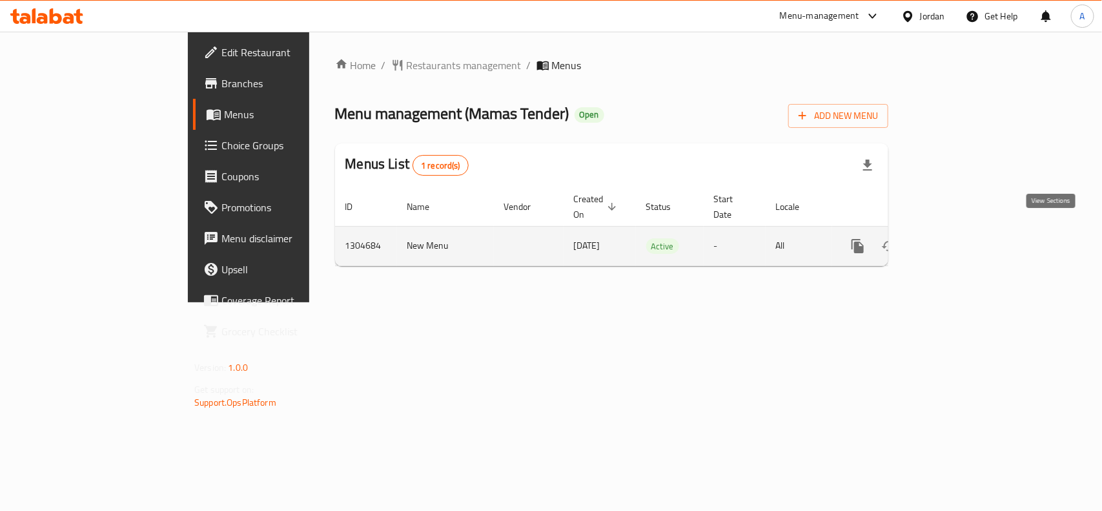
click at [959, 238] on icon "enhanced table" at bounding box center [950, 245] width 15 height 15
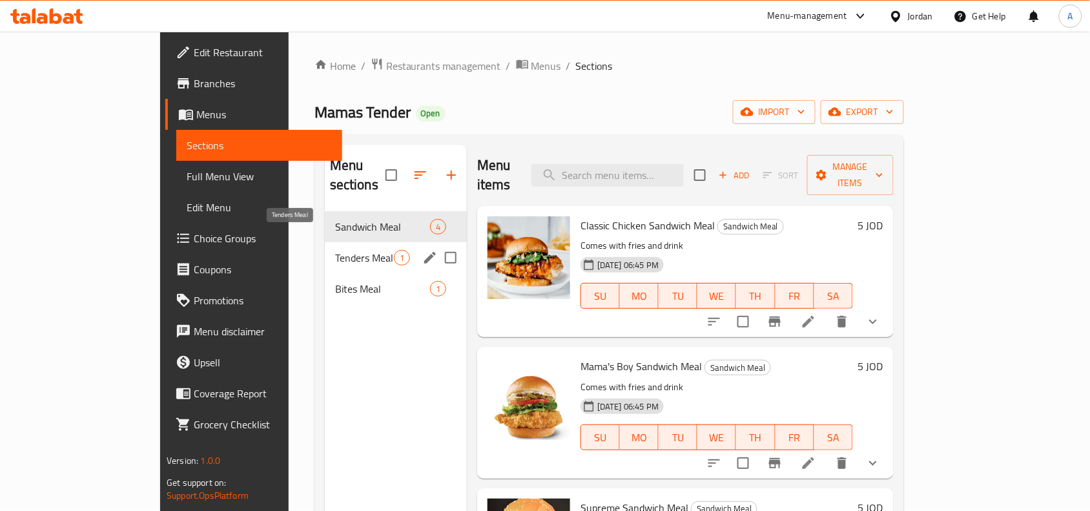
click at [335, 250] on span "Tenders Meal" at bounding box center [364, 257] width 59 height 15
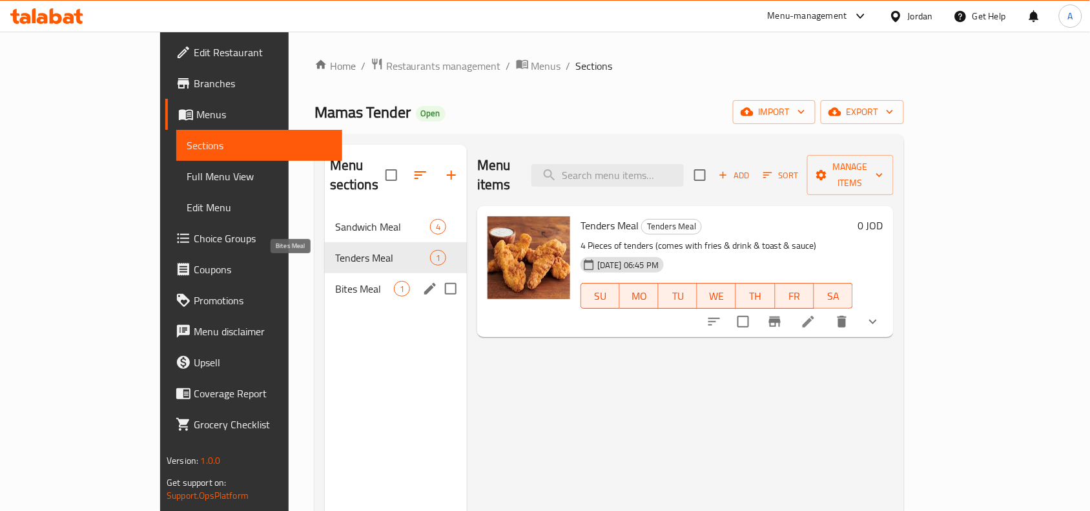
click at [344, 281] on span "Bites Meal" at bounding box center [364, 288] width 59 height 15
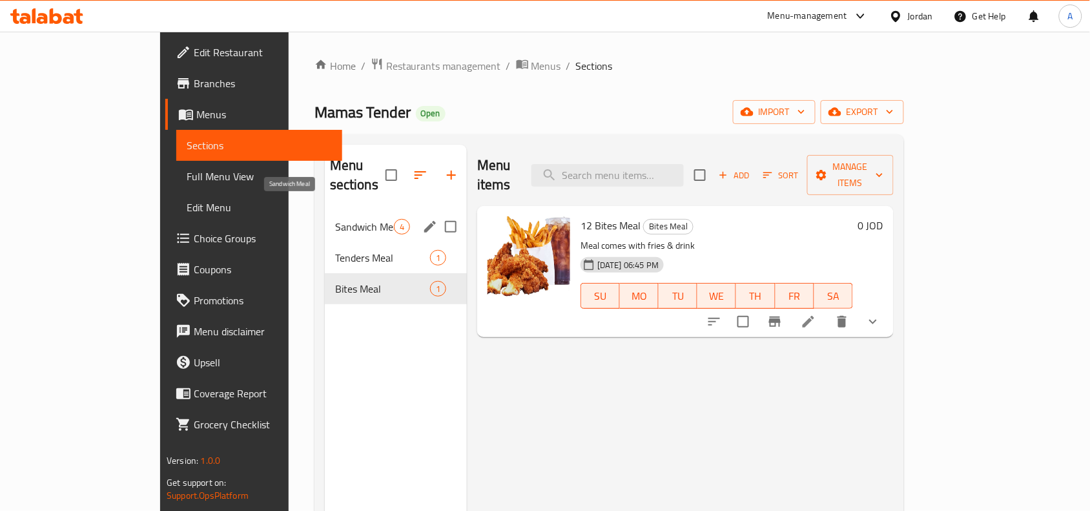
click at [345, 219] on span "Sandwich Meal" at bounding box center [364, 226] width 59 height 15
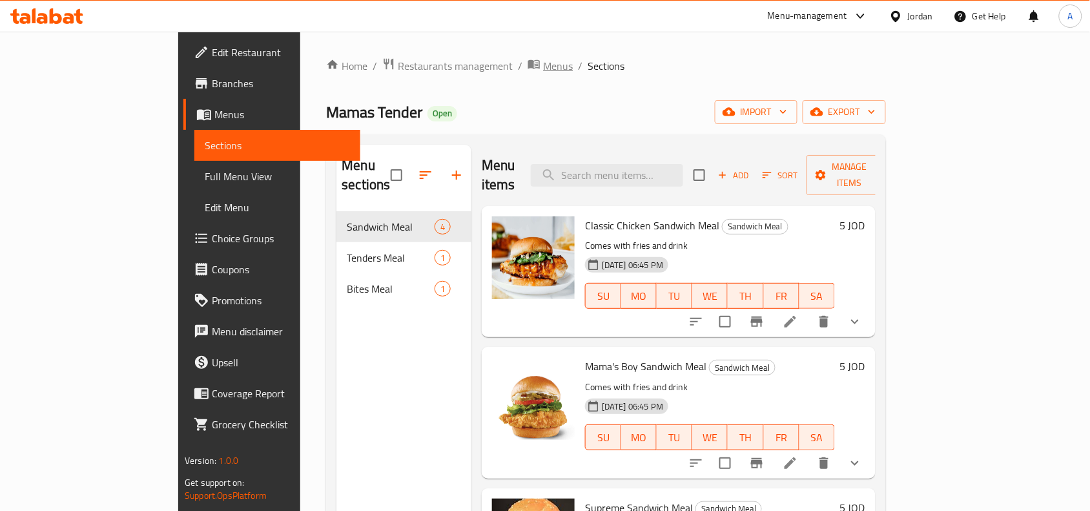
click at [543, 65] on span "Menus" at bounding box center [558, 65] width 30 height 15
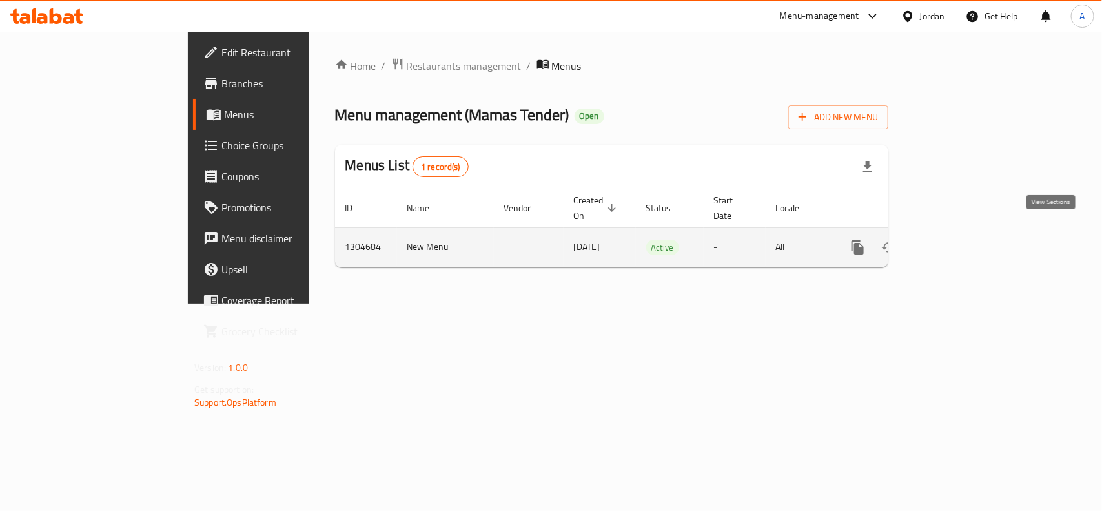
click at [959, 239] on icon "enhanced table" at bounding box center [950, 246] width 15 height 15
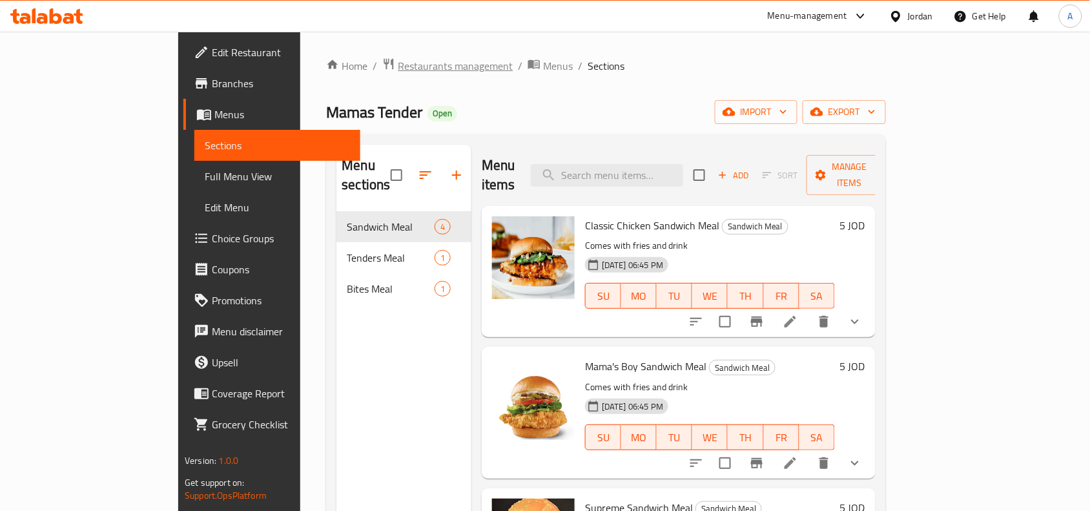
click at [398, 65] on span "Restaurants management" at bounding box center [455, 65] width 115 height 15
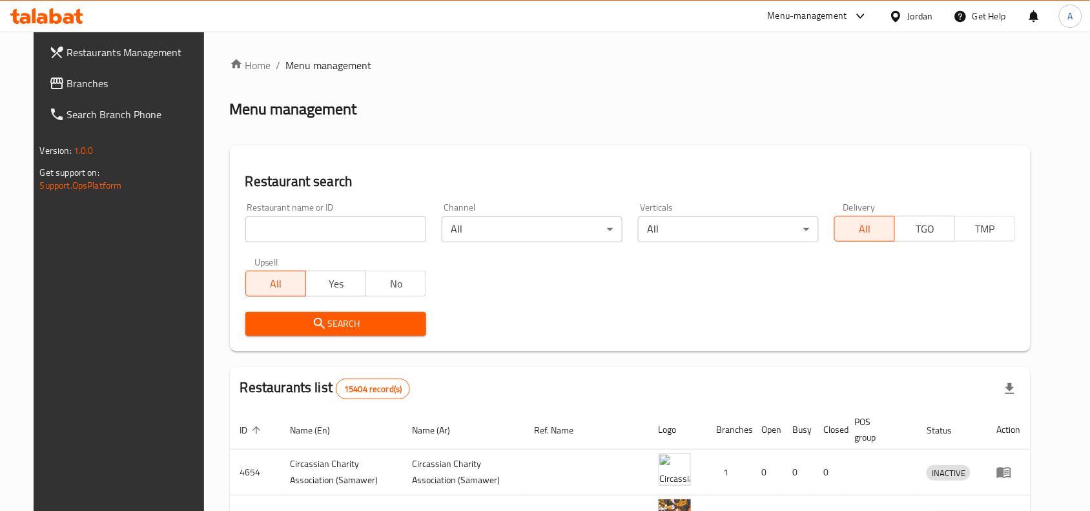
click at [791, 20] on div "Menu-management" at bounding box center [807, 15] width 79 height 15
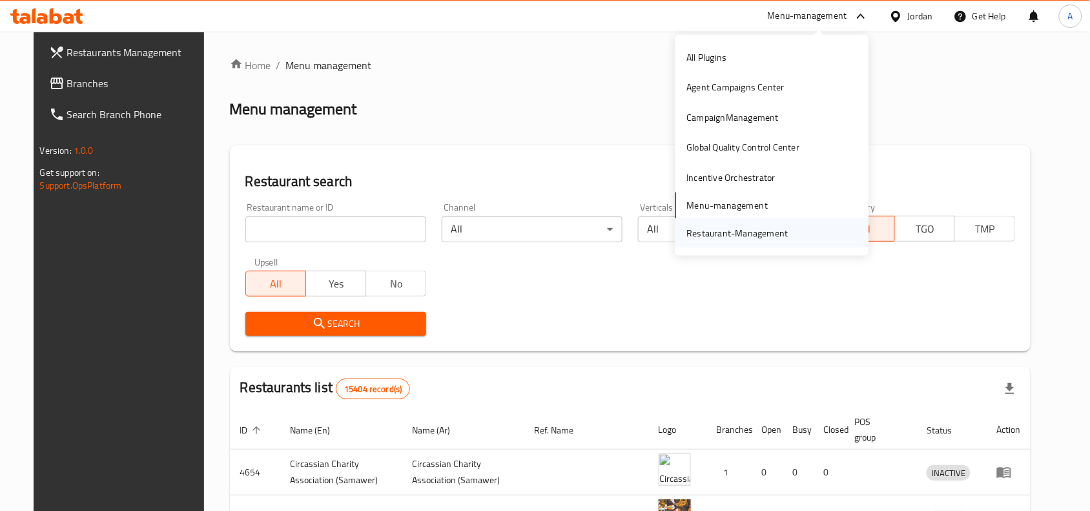
click at [738, 228] on div "Restaurant-Management" at bounding box center [737, 233] width 101 height 14
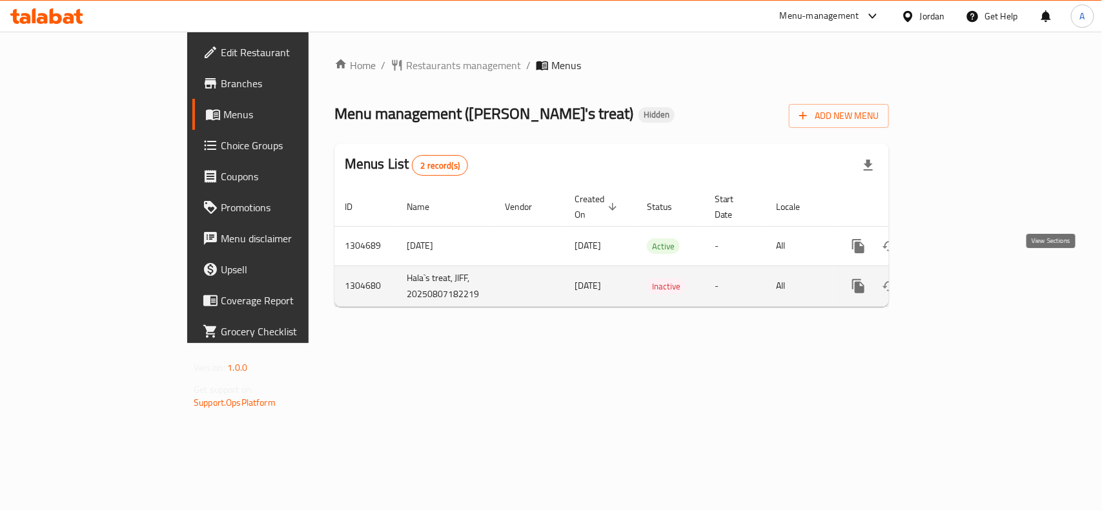
click at [957, 280] on icon "enhanced table" at bounding box center [952, 286] width 12 height 12
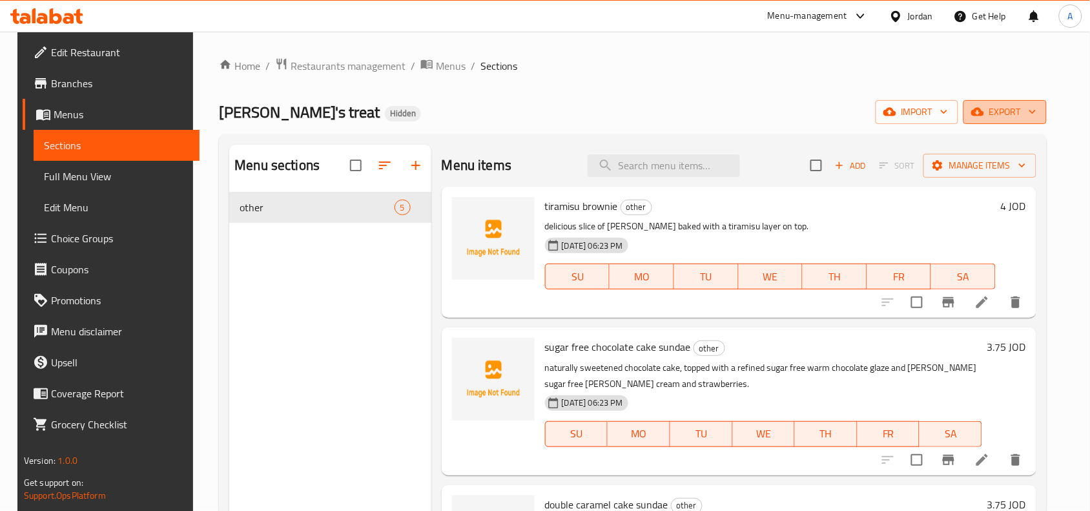
click at [1009, 115] on span "export" at bounding box center [1004, 112] width 63 height 16
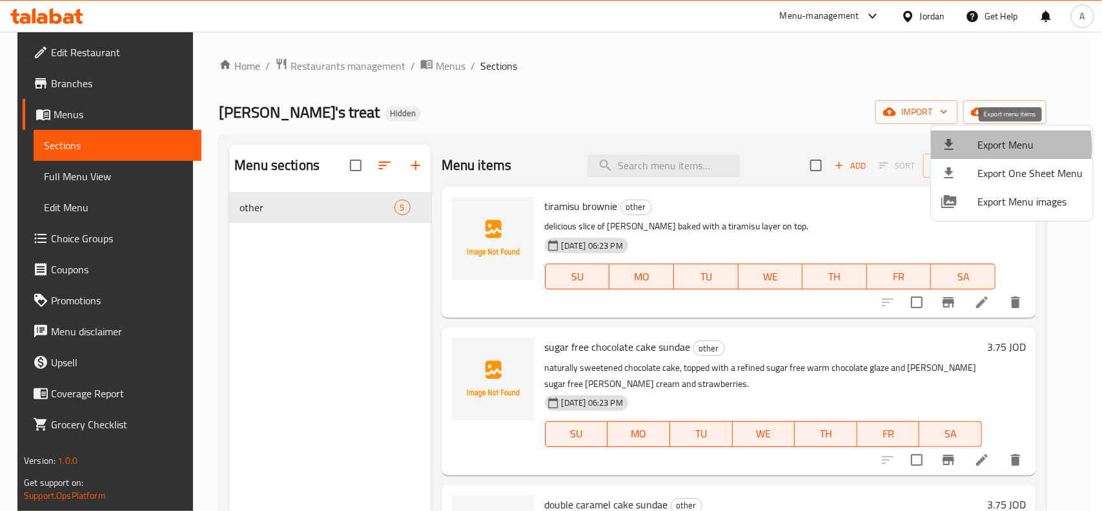
click at [981, 147] on span "Export Menu" at bounding box center [1029, 144] width 105 height 15
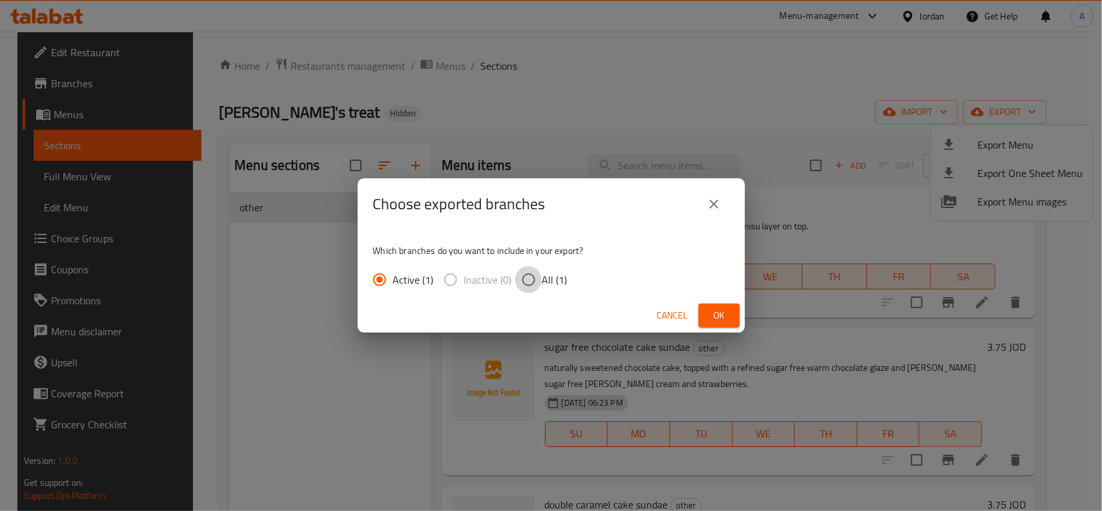
click at [533, 274] on input "All (1)" at bounding box center [528, 279] width 27 height 27
radio input "true"
click at [711, 310] on span "Ok" at bounding box center [719, 315] width 21 height 16
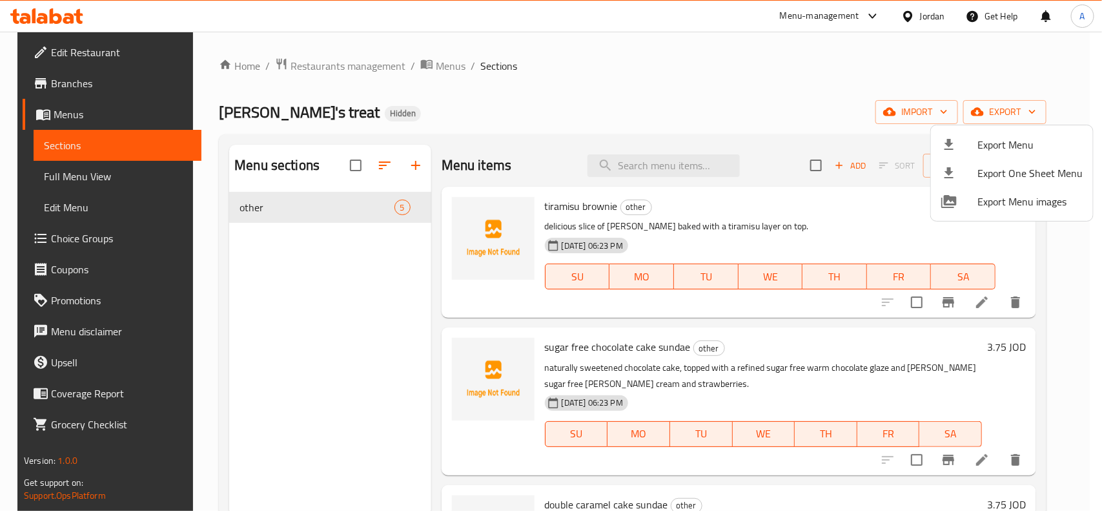
click at [431, 66] on div at bounding box center [551, 255] width 1102 height 511
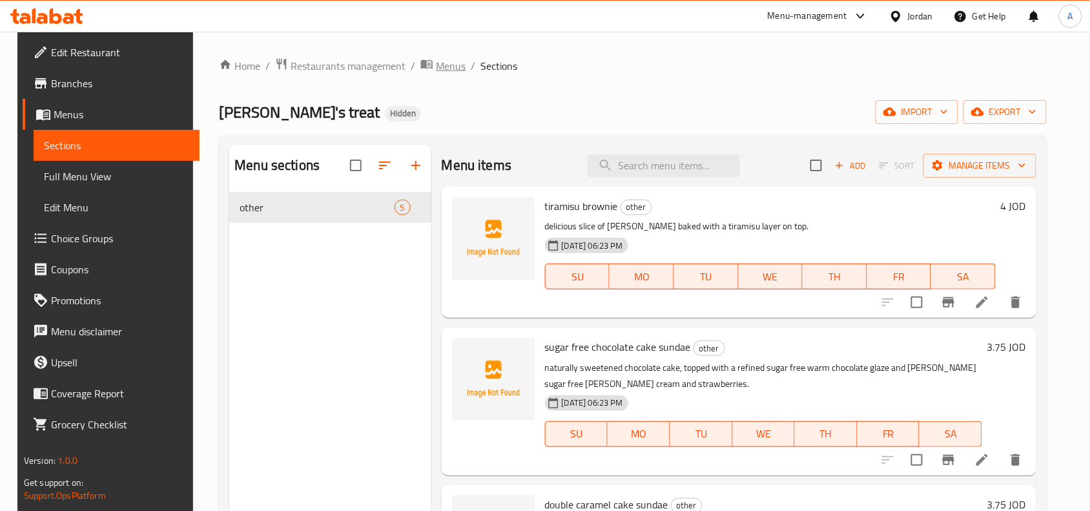
click at [437, 66] on span "Menus" at bounding box center [451, 65] width 30 height 15
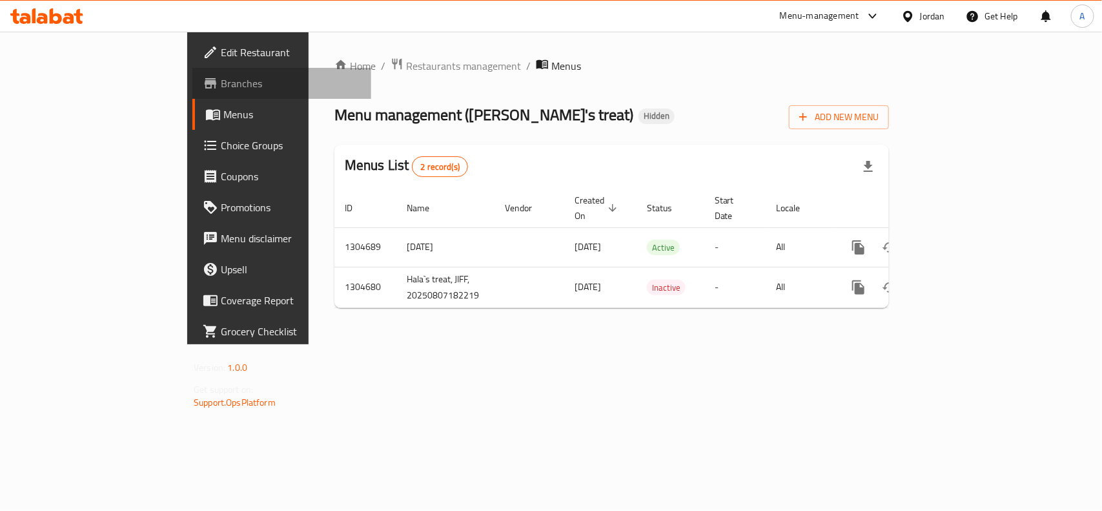
click at [221, 78] on span "Branches" at bounding box center [291, 83] width 140 height 15
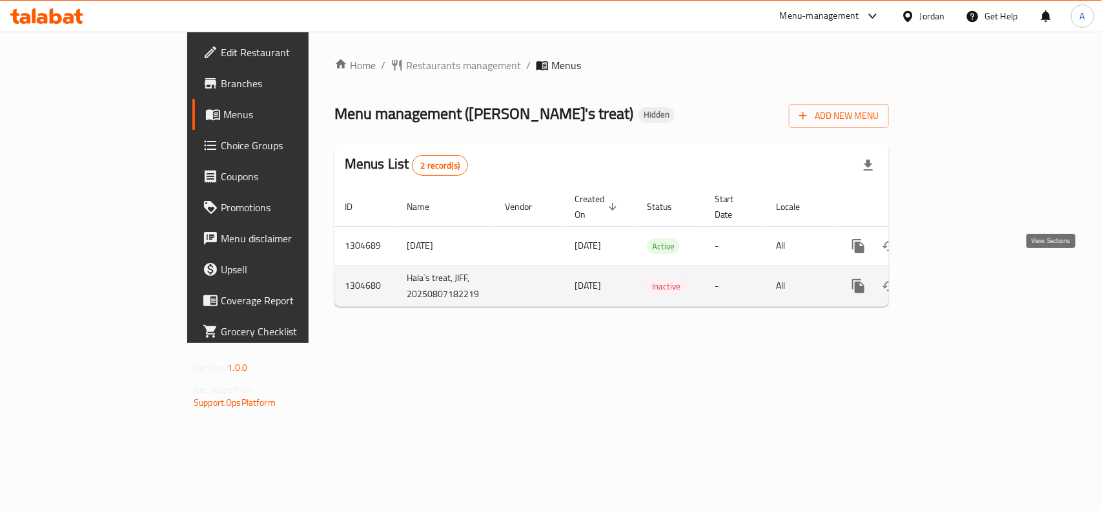
click at [967, 276] on link "enhanced table" at bounding box center [951, 285] width 31 height 31
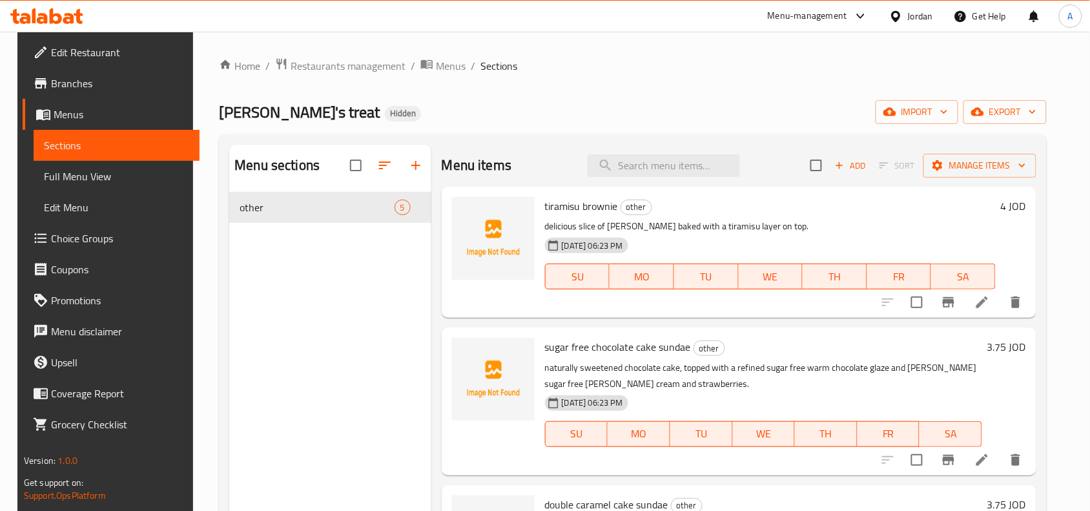
click at [72, 182] on span "Full Menu View" at bounding box center [116, 175] width 145 height 15
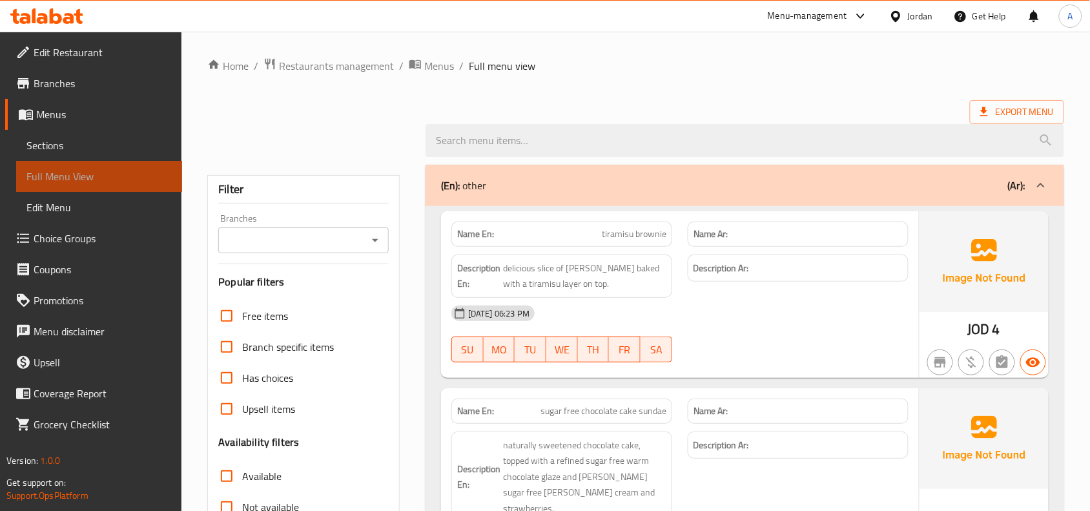
click at [72, 182] on span "Full Menu View" at bounding box center [98, 175] width 145 height 15
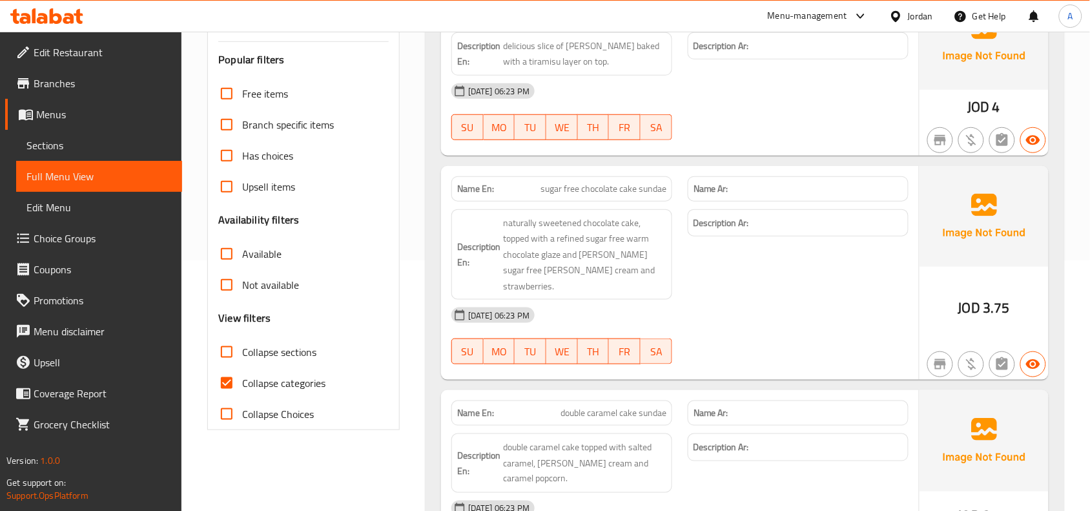
scroll to position [107, 0]
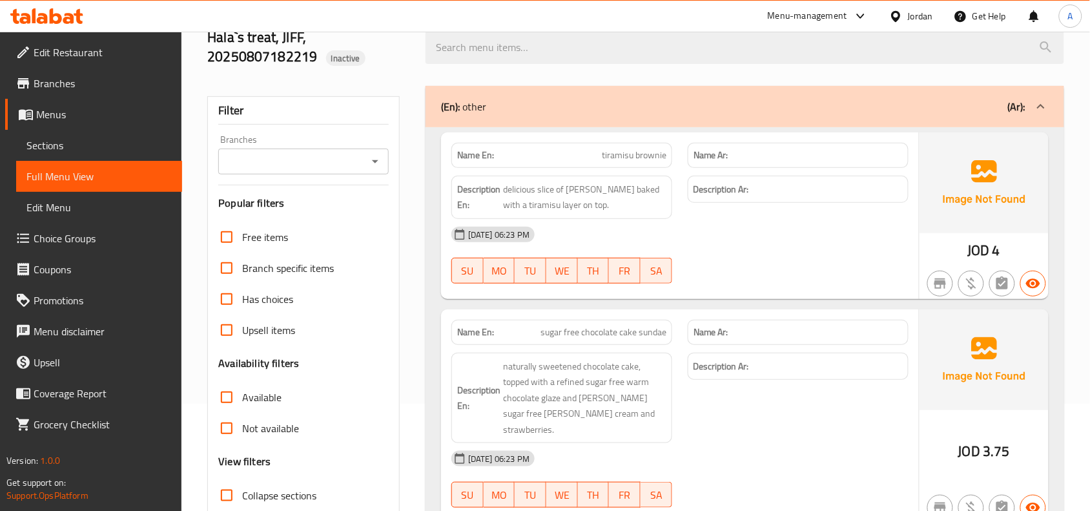
click at [372, 168] on icon "Open" at bounding box center [374, 161] width 15 height 15
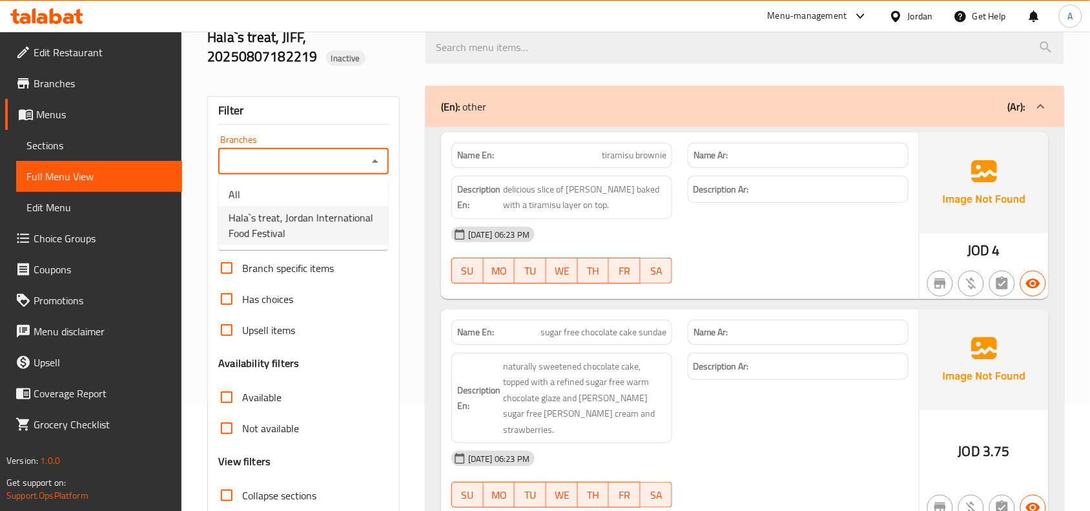
click at [315, 221] on span "Hala`s treat, Jordan International Food Festival" at bounding box center [303, 225] width 149 height 31
type input "Hala`s treat, Jordan International Food Festival"
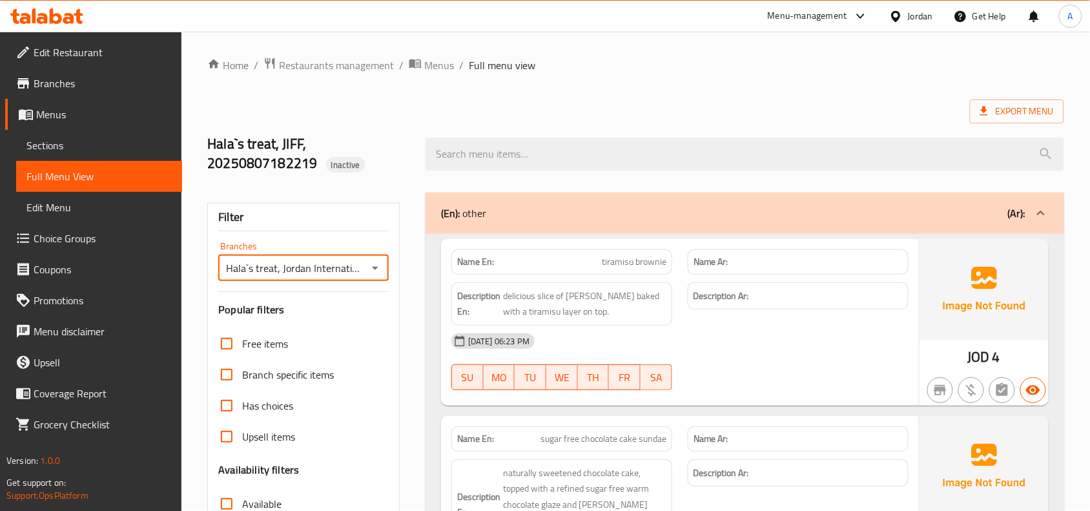
scroll to position [0, 0]
click at [430, 68] on span "Menus" at bounding box center [439, 65] width 30 height 15
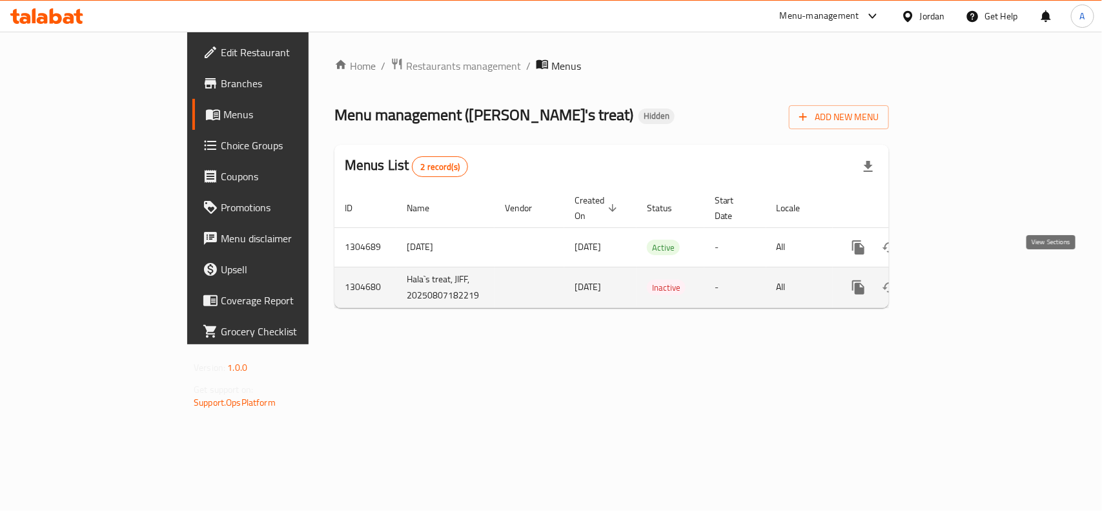
click at [959, 280] on icon "enhanced table" at bounding box center [951, 287] width 15 height 15
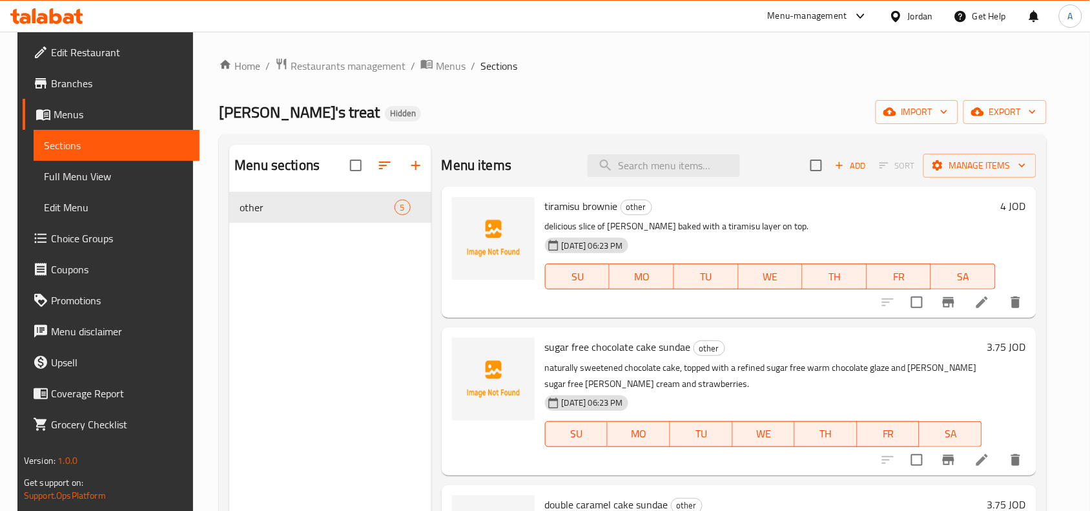
click at [891, 16] on icon at bounding box center [896, 17] width 14 height 14
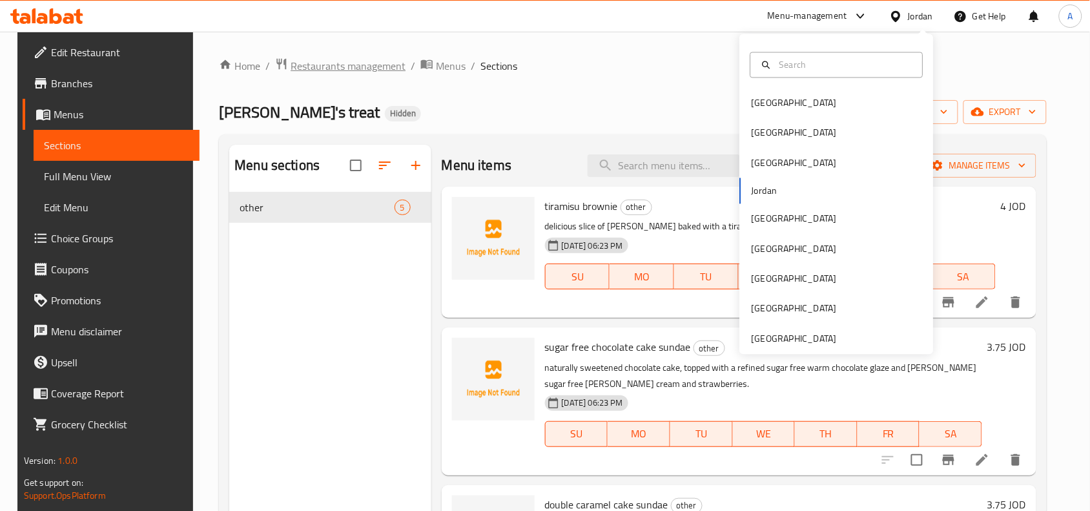
click at [330, 66] on span "Restaurants management" at bounding box center [347, 65] width 115 height 15
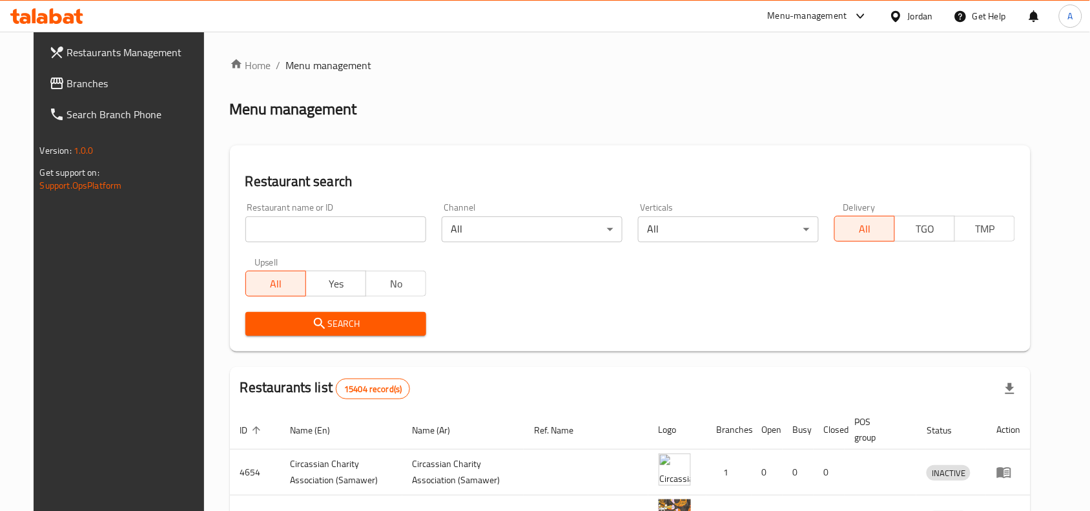
click at [820, 16] on div "Menu-management" at bounding box center [807, 15] width 79 height 15
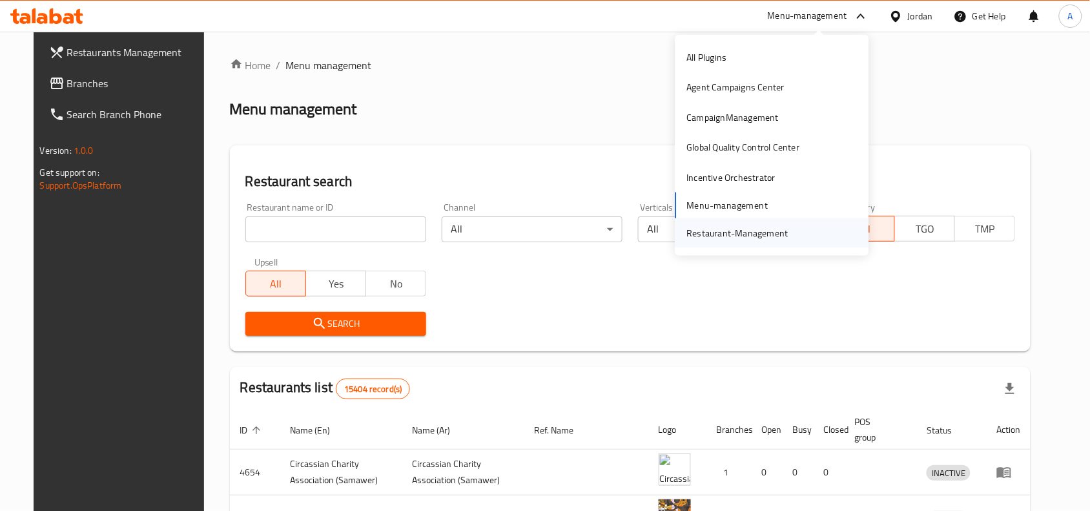
click at [740, 232] on div "Restaurant-Management" at bounding box center [737, 233] width 101 height 14
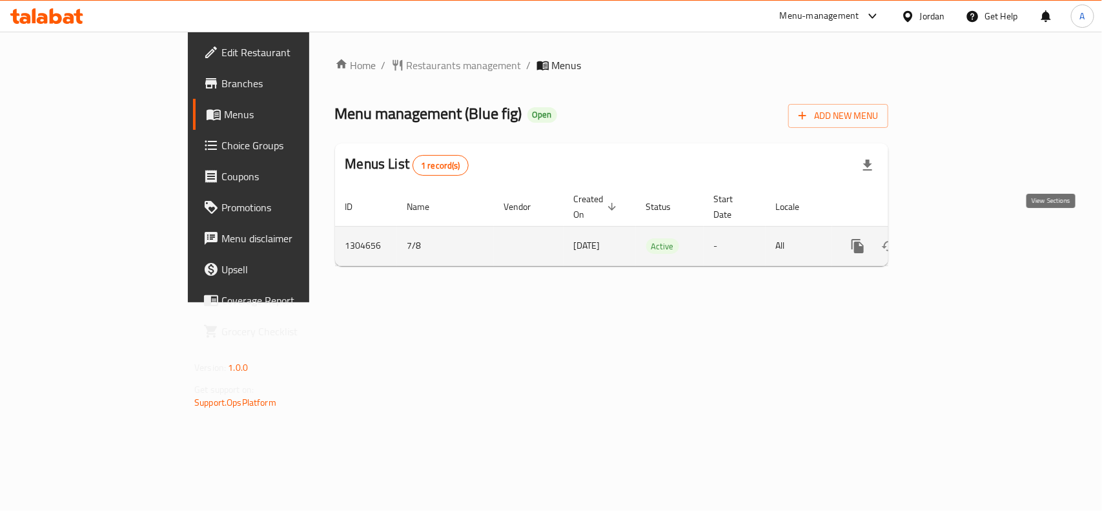
click at [959, 238] on icon "enhanced table" at bounding box center [950, 245] width 15 height 15
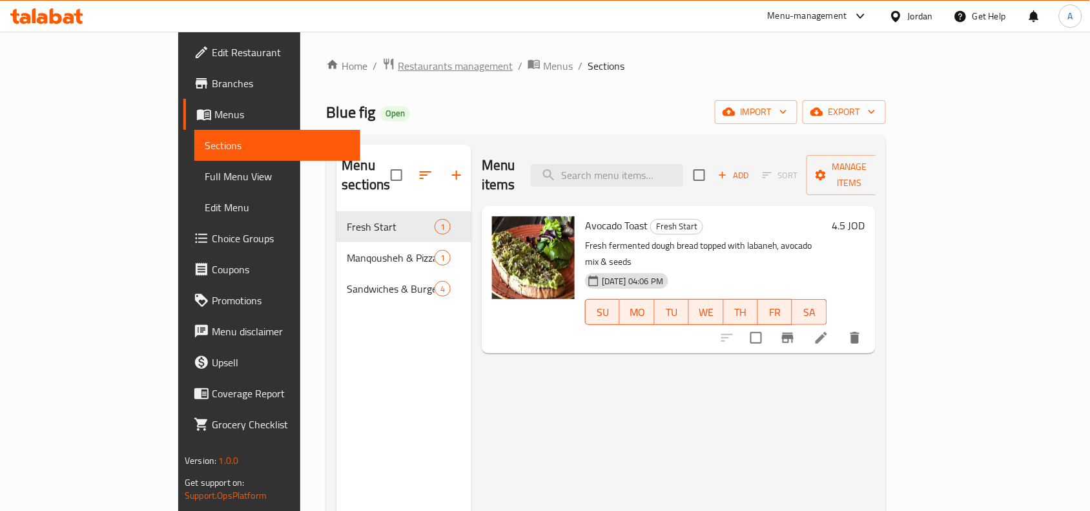
click at [398, 70] on span "Restaurants management" at bounding box center [455, 65] width 115 height 15
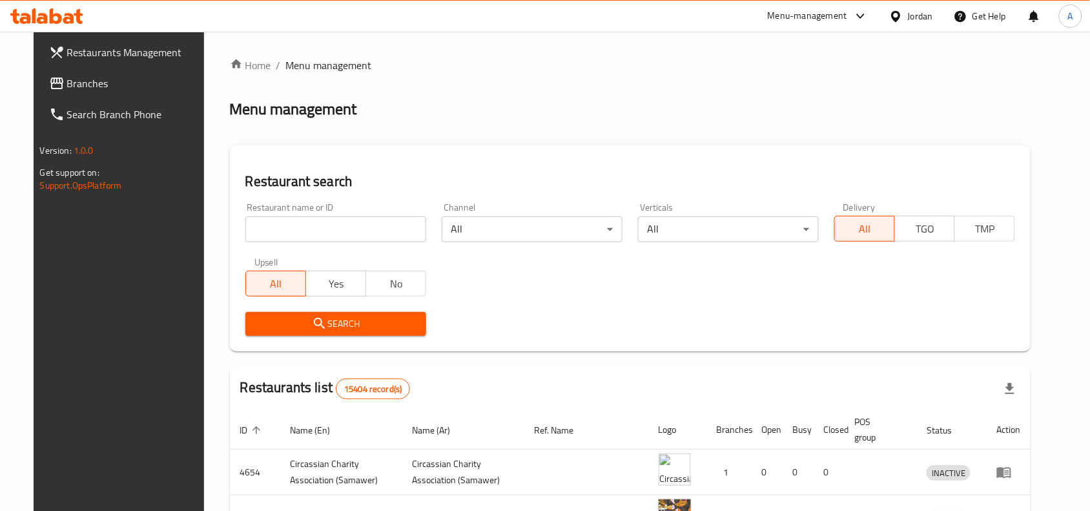
click at [810, 20] on div "Menu-management" at bounding box center [807, 15] width 79 height 15
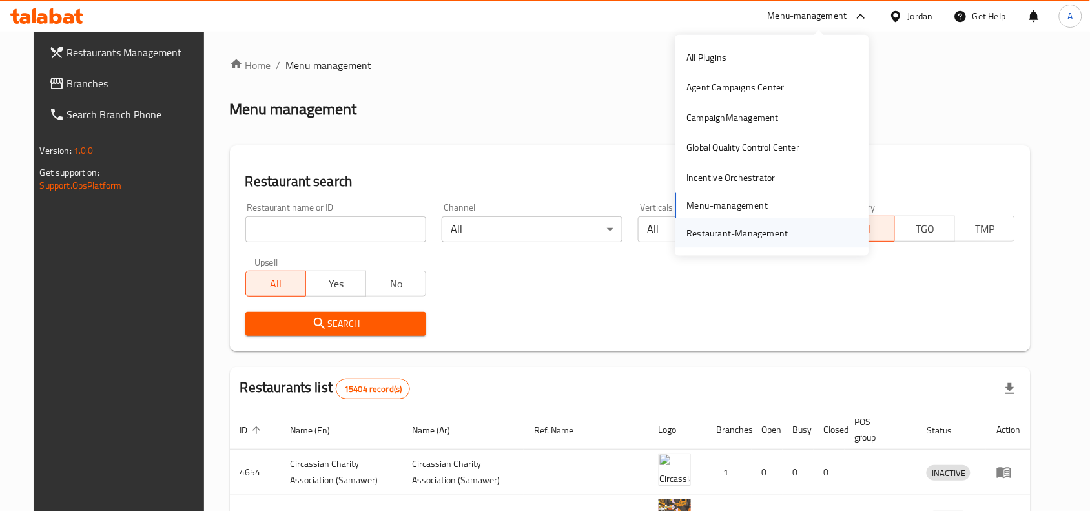
click at [718, 229] on div "Restaurant-Management" at bounding box center [737, 233] width 101 height 14
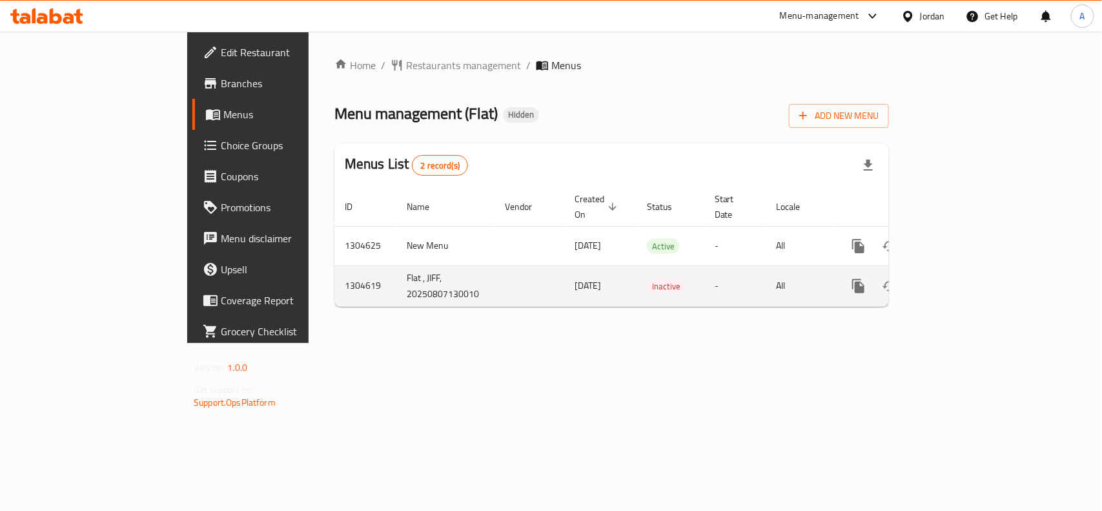
click at [959, 278] on icon "enhanced table" at bounding box center [951, 285] width 15 height 15
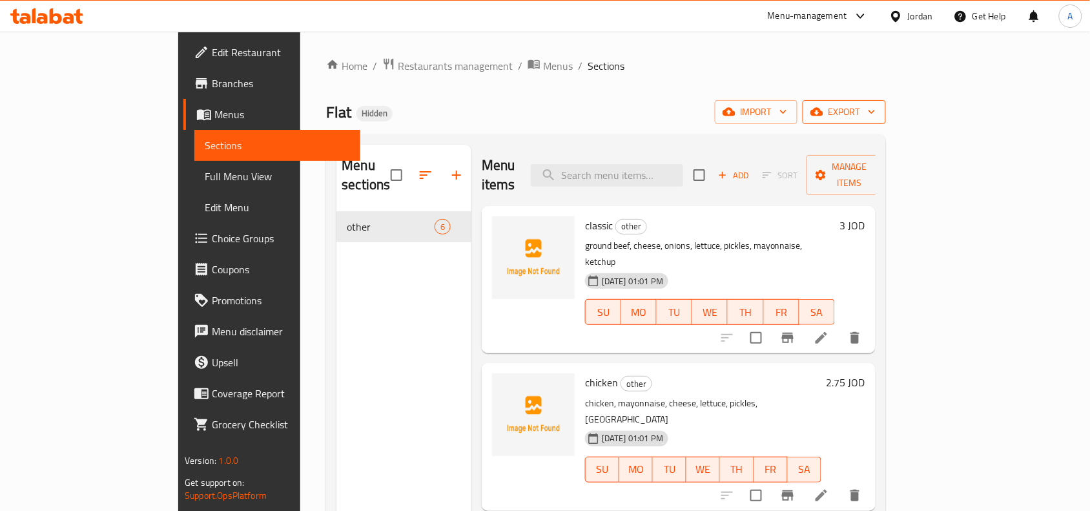
click at [875, 110] on span "export" at bounding box center [844, 112] width 63 height 16
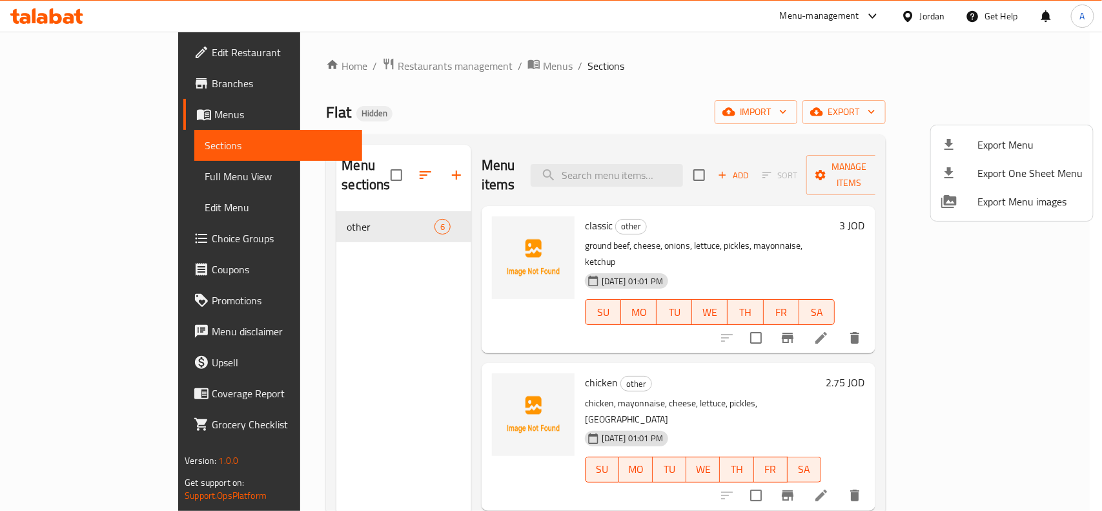
click at [992, 142] on span "Export Menu" at bounding box center [1029, 144] width 105 height 15
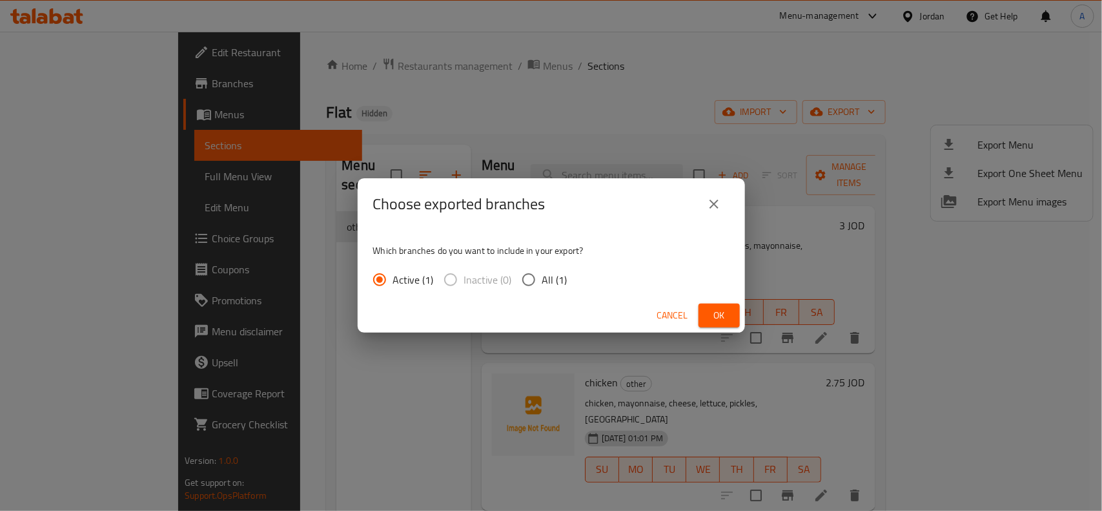
click at [524, 292] on input "All (1)" at bounding box center [528, 279] width 27 height 27
radio input "true"
click at [535, 279] on input "All (1)" at bounding box center [528, 279] width 27 height 27
click at [717, 310] on span "Ok" at bounding box center [719, 315] width 21 height 16
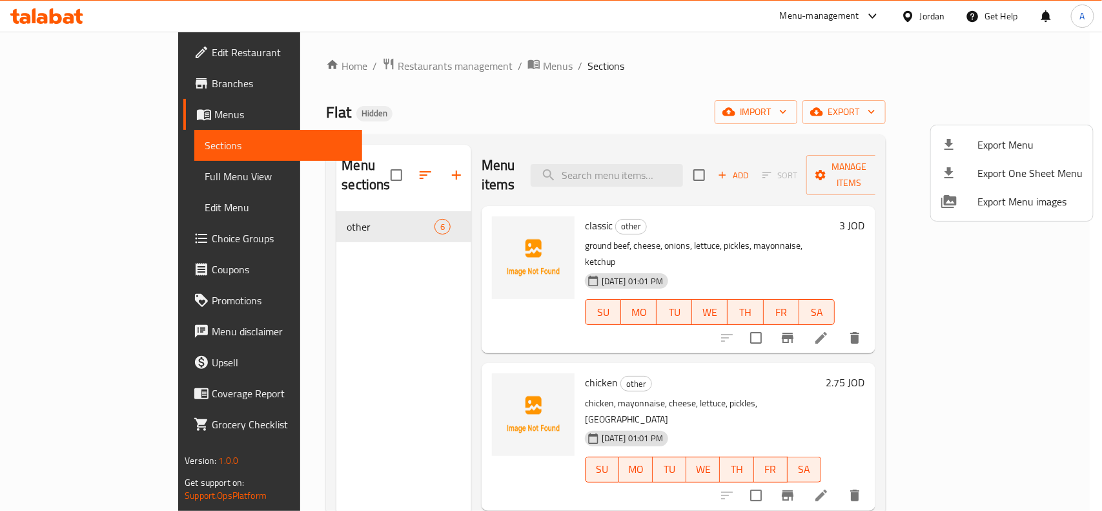
click at [637, 78] on div at bounding box center [551, 255] width 1102 height 511
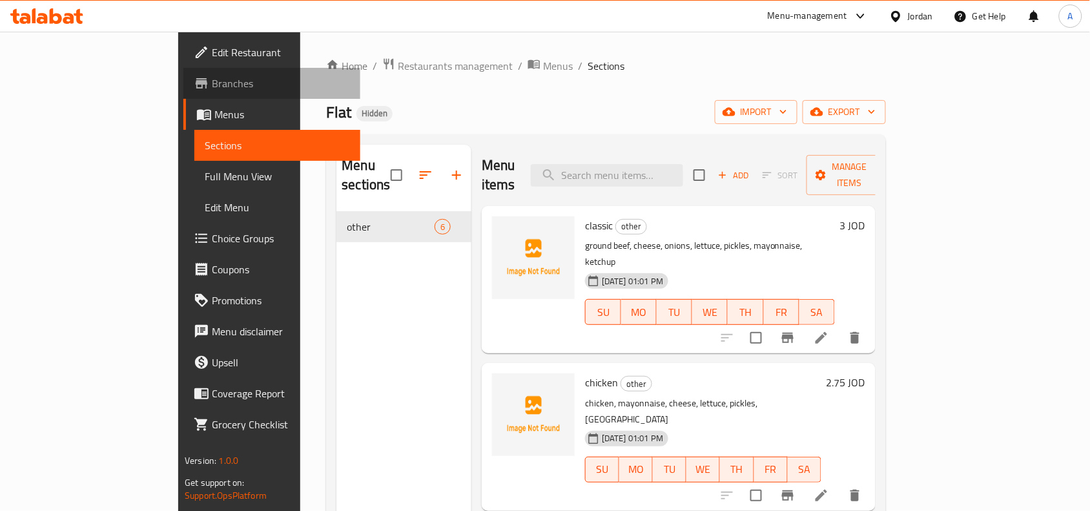
click at [212, 85] on span "Branches" at bounding box center [281, 83] width 138 height 15
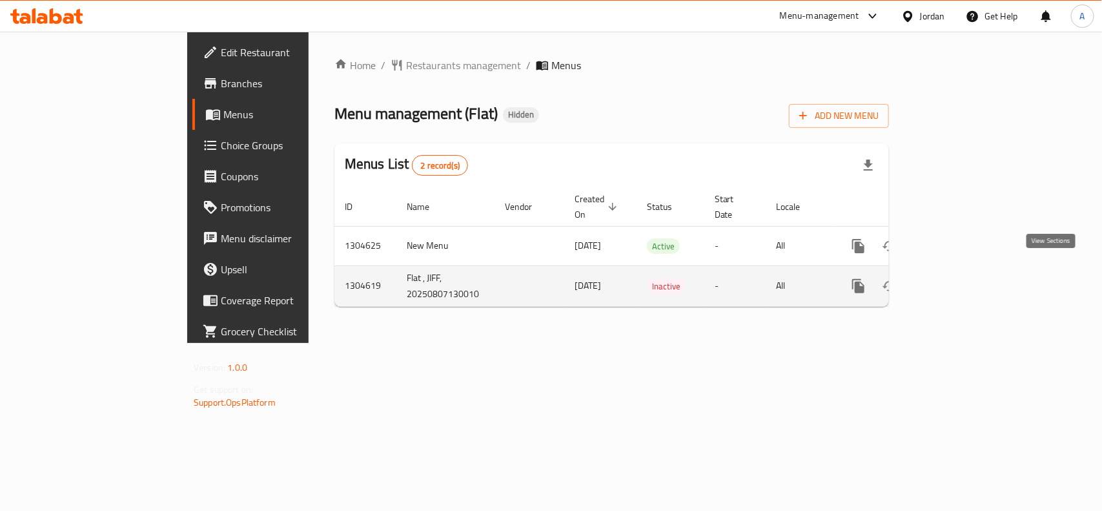
click at [959, 279] on icon "enhanced table" at bounding box center [951, 285] width 15 height 15
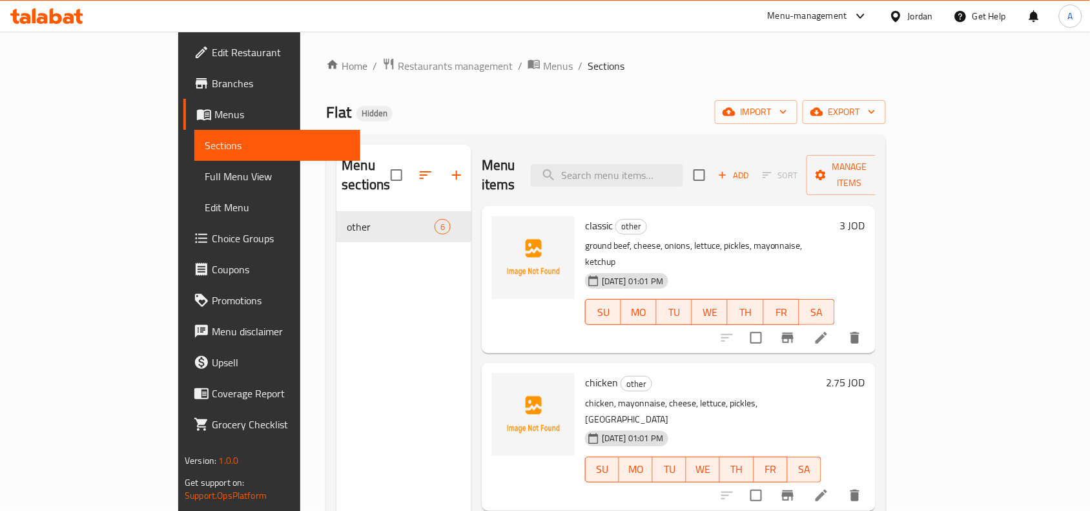
click at [194, 187] on link "Full Menu View" at bounding box center [277, 176] width 166 height 31
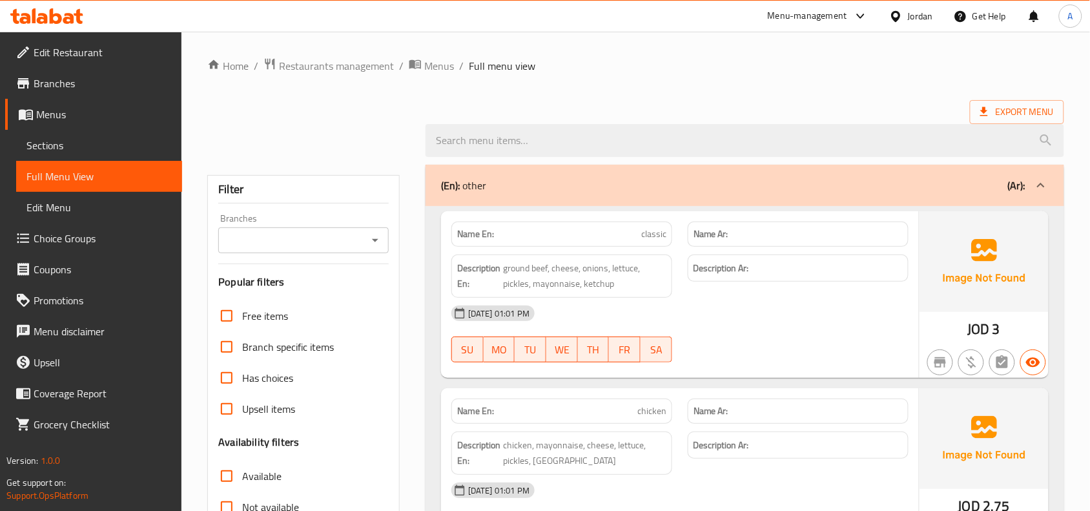
click at [81, 187] on link "Full Menu View" at bounding box center [99, 176] width 166 height 31
click at [352, 244] on input "Branches" at bounding box center [292, 240] width 141 height 18
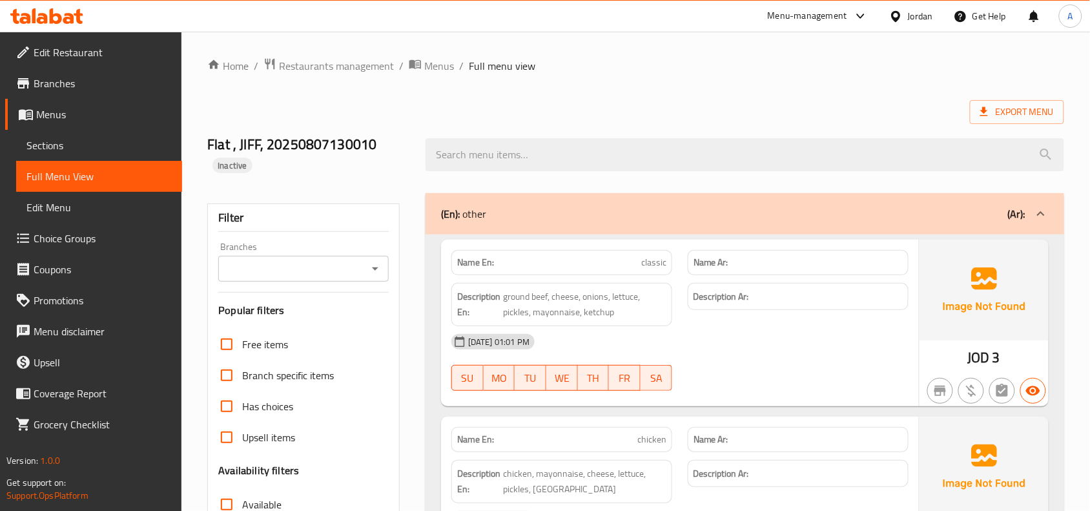
click at [365, 267] on div "Branches" at bounding box center [303, 269] width 170 height 26
click at [366, 268] on button "Open" at bounding box center [375, 269] width 18 height 18
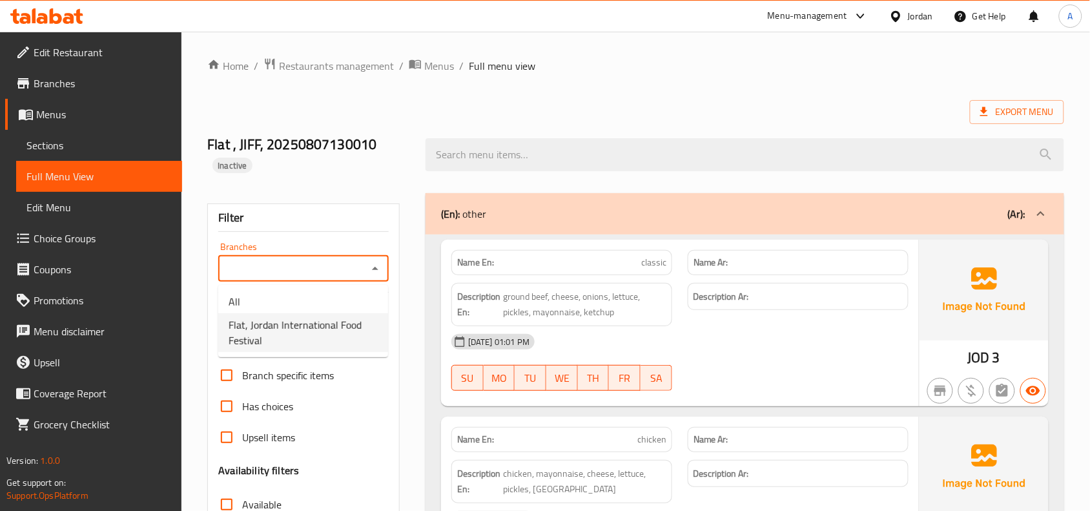
click at [299, 327] on span "Flat, Jordan International Food Festival" at bounding box center [303, 332] width 149 height 31
type input "Flat, Jordan International Food Festival"
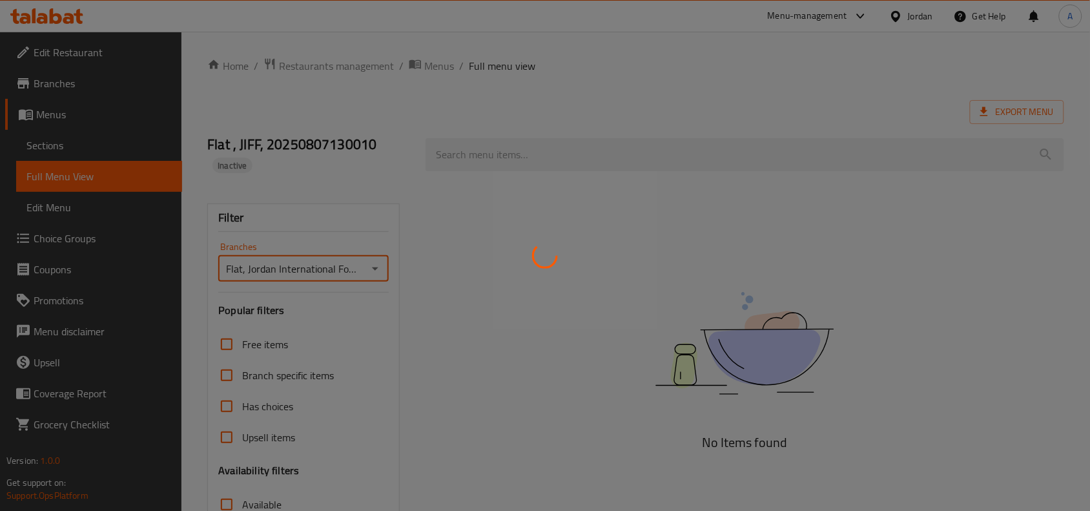
click at [520, 97] on div at bounding box center [545, 255] width 1090 height 511
